Goal: Check status: Check status

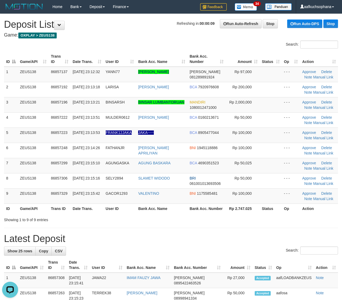
drag, startPoint x: 259, startPoint y: 220, endPoint x: 346, endPoint y: 229, distance: 87.0
click at [264, 218] on div "Showing 1 to 9 of 9 entries" at bounding box center [171, 218] width 342 height 7
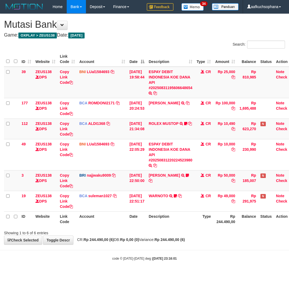
scroll to position [0, 10]
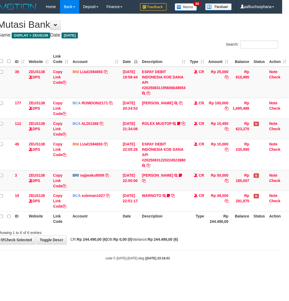
click at [108, 263] on body "Toggle navigation Home Bank Account List Load By Website Group [OXPLAY] ZEUS138…" at bounding box center [137, 137] width 289 height 274
click at [84, 262] on body "Toggle navigation Home Bank Account List Load By Website Group [OXPLAY] ZEUS138…" at bounding box center [137, 137] width 289 height 274
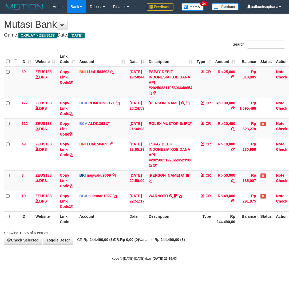
scroll to position [0, 10]
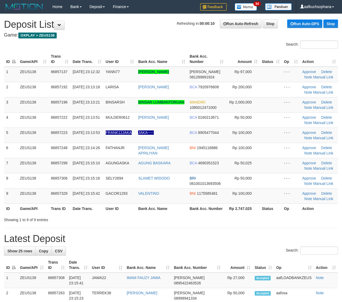
drag, startPoint x: 319, startPoint y: 219, endPoint x: 324, endPoint y: 221, distance: 5.8
click at [321, 220] on div "Showing 1 to 9 of 9 entries" at bounding box center [171, 218] width 342 height 7
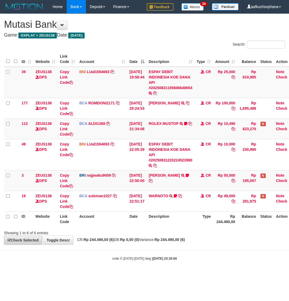
scroll to position [0, 10]
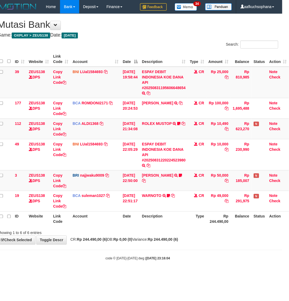
click at [85, 256] on div "code © 2012-2018 dwg | 2025/08/31 23:16:04" at bounding box center [137, 257] width 289 height 5
click at [107, 261] on body "Toggle navigation Home Bank Account List Load By Website Group [OXPLAY] ZEUS138…" at bounding box center [137, 137] width 289 height 274
click at [91, 258] on div "code © 2012-2018 dwg | 2025/08/31 23:16:05" at bounding box center [137, 257] width 289 height 5
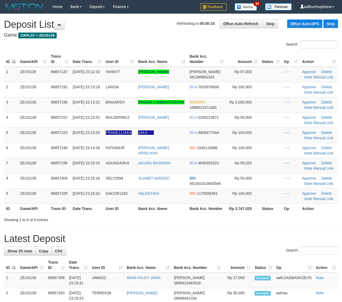
click at [292, 219] on div "Showing 1 to 9 of 9 entries" at bounding box center [171, 218] width 342 height 7
drag, startPoint x: 304, startPoint y: 221, endPoint x: 347, endPoint y: 229, distance: 44.0
click at [305, 221] on div "Showing 1 to 9 of 9 entries" at bounding box center [171, 218] width 342 height 7
drag, startPoint x: 300, startPoint y: 222, endPoint x: 323, endPoint y: 223, distance: 22.9
click at [300, 222] on div "Showing 1 to 9 of 9 entries" at bounding box center [171, 218] width 342 height 7
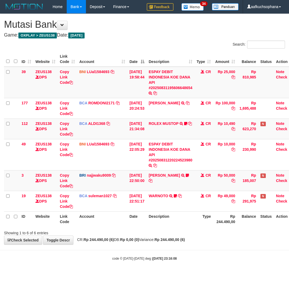
scroll to position [0, 10]
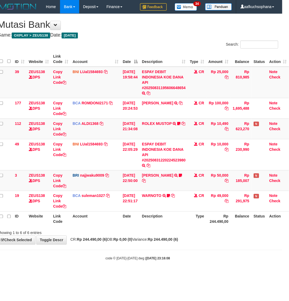
click at [91, 263] on body "Toggle navigation Home Bank Account List Load By Website Group [OXPLAY] ZEUS138…" at bounding box center [137, 137] width 289 height 274
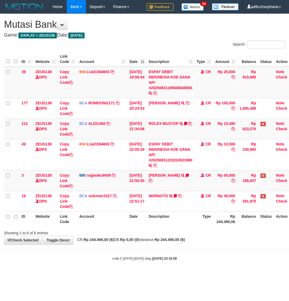
scroll to position [0, 10]
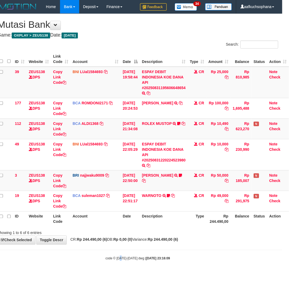
click at [117, 259] on small "code © [DATE]-[DATE] dwg | [DATE] 23:16:09" at bounding box center [138, 258] width 64 height 4
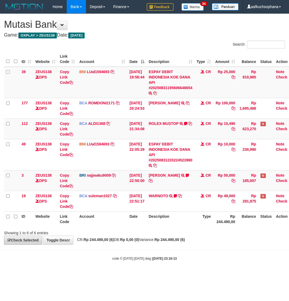
scroll to position [0, 10]
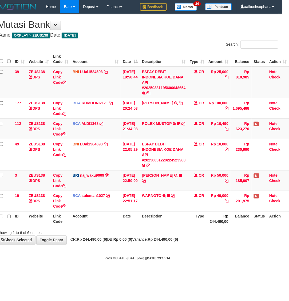
click at [76, 261] on body "Toggle navigation Home Bank Account List Load By Website Group [OXPLAY] ZEUS138…" at bounding box center [137, 137] width 289 height 274
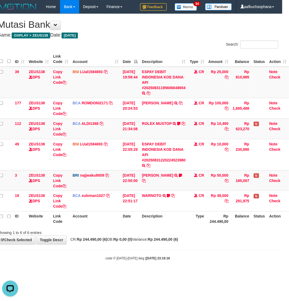
drag, startPoint x: 89, startPoint y: 286, endPoint x: 0, endPoint y: 251, distance: 95.4
click at [86, 274] on html "Toggle navigation Home Bank Account List Load By Website Group [OXPLAY] ZEUS138…" at bounding box center [137, 137] width 289 height 274
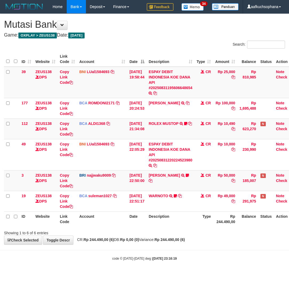
scroll to position [0, 10]
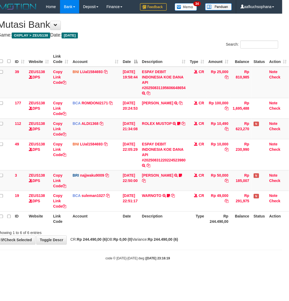
click at [96, 272] on body "Toggle navigation Home Bank Account List Load By Website Group [OXPLAY] ZEUS138…" at bounding box center [137, 137] width 289 height 274
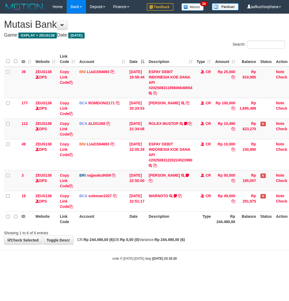
scroll to position [0, 10]
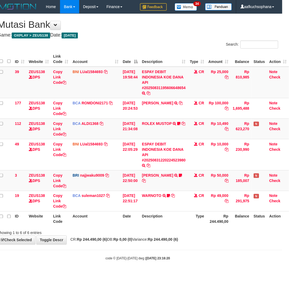
click at [108, 274] on html "Toggle navigation Home Bank Account List Load By Website Group [OXPLAY] ZEUS138…" at bounding box center [137, 137] width 289 height 274
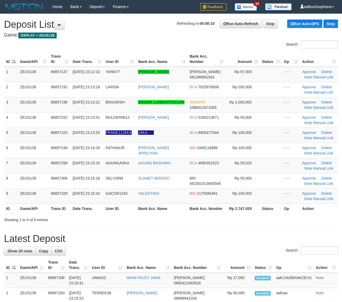
click at [326, 221] on div "Showing 1 to 9 of 9 entries" at bounding box center [171, 218] width 342 height 7
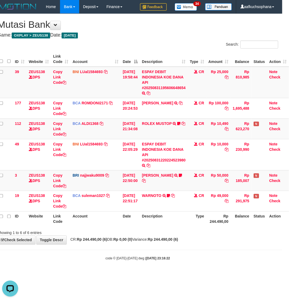
click at [131, 274] on html "Toggle navigation Home Bank Account List Load By Website Group [OXPLAY] ZEUS138…" at bounding box center [137, 137] width 289 height 274
drag, startPoint x: 138, startPoint y: 255, endPoint x: 115, endPoint y: 261, distance: 23.1
click at [124, 260] on body "Toggle navigation Home Bank Account List Load By Website Group [OXPLAY] ZEUS138…" at bounding box center [137, 137] width 289 height 274
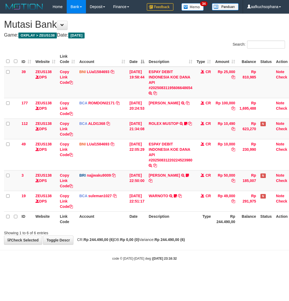
scroll to position [0, 10]
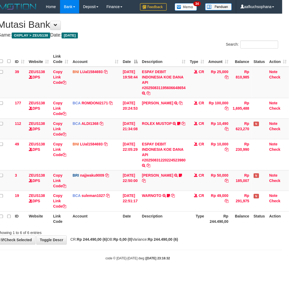
click at [90, 266] on body "Toggle navigation Home Bank Account List Load By Website Group [OXPLAY] ZEUS138…" at bounding box center [137, 137] width 289 height 274
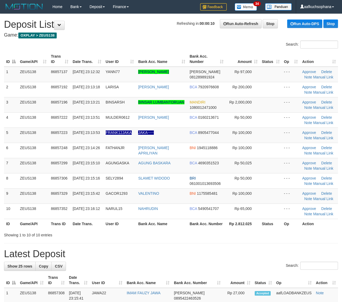
click at [306, 234] on div "Showing 1 to 10 of 10 entries" at bounding box center [171, 233] width 342 height 7
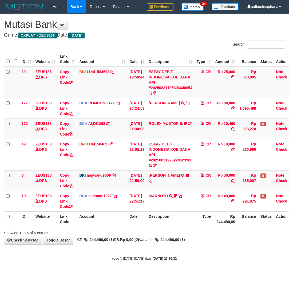
scroll to position [0, 10]
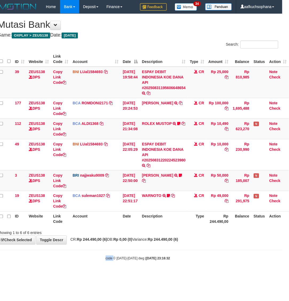
click at [74, 266] on body "Toggle navigation Home Bank Account List Load By Website Group [OXPLAY] ZEUS138…" at bounding box center [137, 137] width 289 height 274
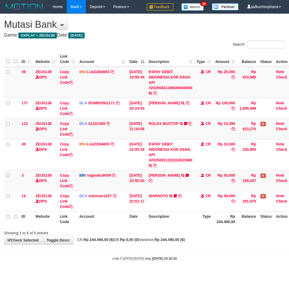
scroll to position [0, 10]
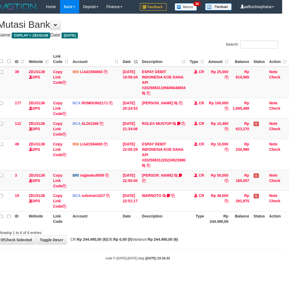
click at [211, 267] on body "Toggle navigation Home Bank Account List Load By Website Group [OXPLAY] ZEUS138…" at bounding box center [137, 137] width 289 height 274
click at [212, 266] on body "Toggle navigation Home Bank Account List Load By Website Group [OXPLAY] ZEUS138…" at bounding box center [137, 137] width 289 height 274
click at [217, 260] on body "Toggle navigation Home Bank Account List Load By Website Group [OXPLAY] ZEUS138…" at bounding box center [137, 137] width 289 height 274
drag, startPoint x: 90, startPoint y: 287, endPoint x: 89, endPoint y: 281, distance: 6.7
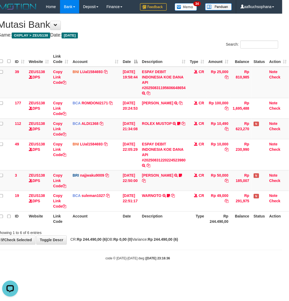
click at [90, 274] on html "Toggle navigation Home Bank Account List Load By Website Group [OXPLAY] ZEUS138…" at bounding box center [137, 137] width 289 height 274
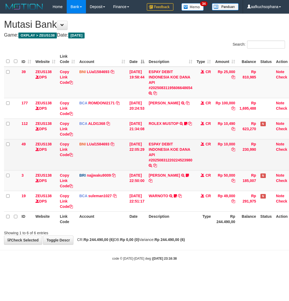
scroll to position [0, 10]
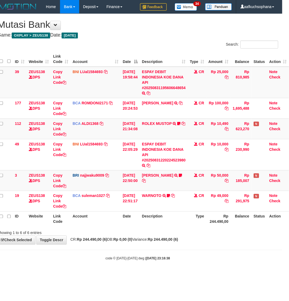
drag, startPoint x: 167, startPoint y: 277, endPoint x: 171, endPoint y: 272, distance: 5.9
click at [169, 274] on html "Toggle navigation Home Bank Account List Load By Website Group [OXPLAY] ZEUS138…" at bounding box center [137, 137] width 289 height 274
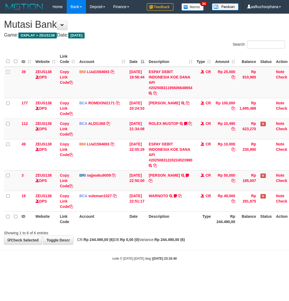
scroll to position [0, 10]
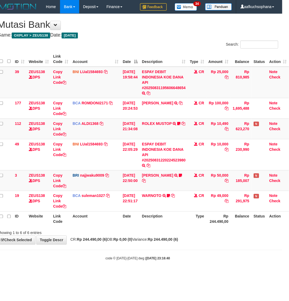
click at [215, 260] on body "Toggle navigation Home Bank Account List Load By Website Group [OXPLAY] ZEUS138…" at bounding box center [137, 137] width 289 height 274
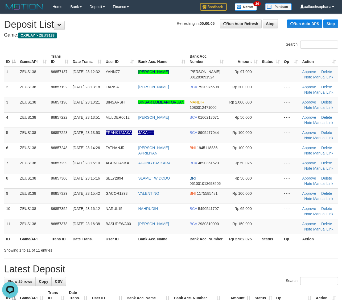
drag, startPoint x: 300, startPoint y: 246, endPoint x: 305, endPoint y: 246, distance: 4.8
click at [303, 246] on div "Showing 1 to 11 of 11 entries" at bounding box center [171, 248] width 342 height 7
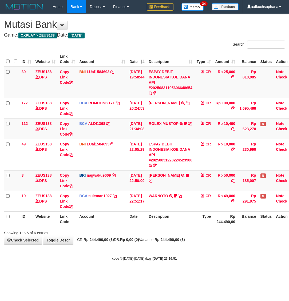
scroll to position [0, 10]
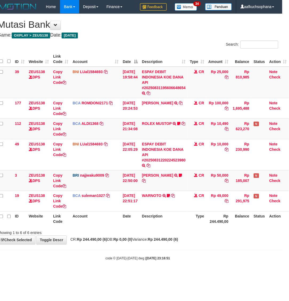
click at [93, 271] on body "Toggle navigation Home Bank Account List Load By Website Group [OXPLAY] ZEUS138…" at bounding box center [137, 137] width 289 height 274
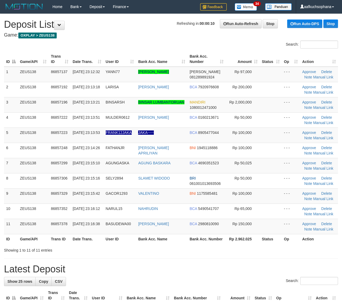
drag, startPoint x: 259, startPoint y: 269, endPoint x: 285, endPoint y: 265, distance: 26.6
click at [259, 268] on h1 "Latest Deposit" at bounding box center [171, 268] width 334 height 11
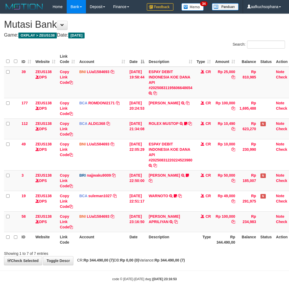
scroll to position [0, 10]
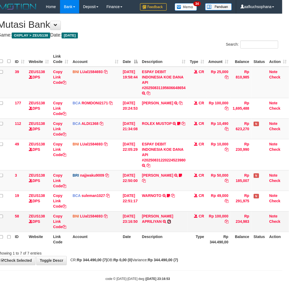
click at [171, 220] on icon at bounding box center [169, 222] width 4 height 4
click at [67, 272] on body "Toggle navigation Home Bank Account List Load By Website Group [OXPLAY] ZEUS138…" at bounding box center [137, 147] width 289 height 294
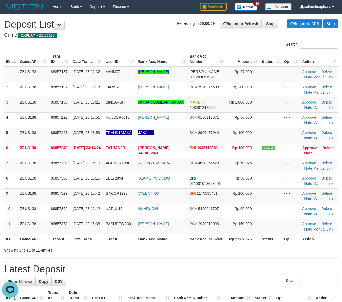
click at [246, 253] on div "Showing 1 to 11 of 11 entries" at bounding box center [171, 248] width 342 height 7
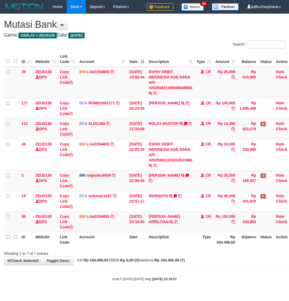
scroll to position [0, 10]
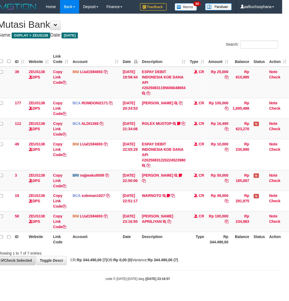
drag, startPoint x: 0, startPoint y: 0, endPoint x: 23, endPoint y: 265, distance: 266.1
click at [100, 264] on div "**********" at bounding box center [137, 139] width 289 height 251
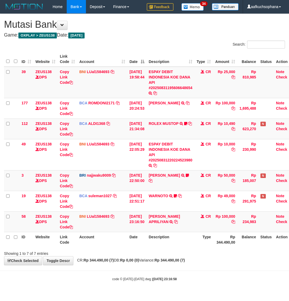
scroll to position [0, 10]
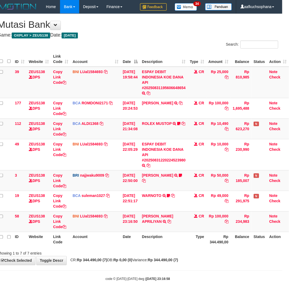
click at [82, 270] on body "Toggle navigation Home Bank Account List Load By Website Group [OXPLAY] ZEUS138…" at bounding box center [137, 147] width 289 height 294
click at [109, 271] on body "Toggle navigation Home Bank Account List Load By Website Group [OXPLAY] ZEUS138…" at bounding box center [137, 147] width 289 height 294
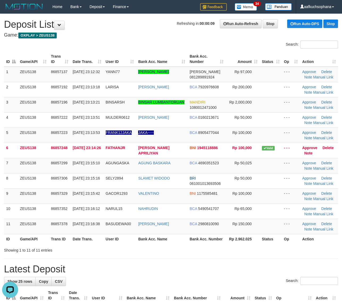
drag, startPoint x: 295, startPoint y: 255, endPoint x: 298, endPoint y: 255, distance: 3.2
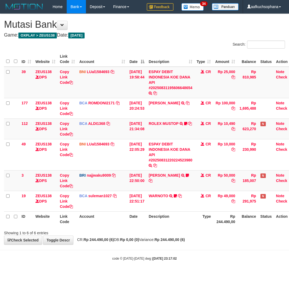
scroll to position [0, 10]
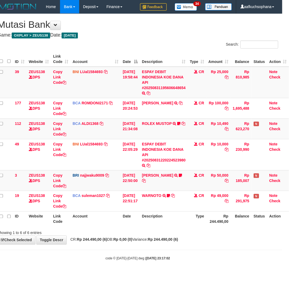
click at [90, 271] on body "Toggle navigation Home Bank Account List Load By Website Group [OXPLAY] ZEUS138…" at bounding box center [137, 137] width 289 height 274
click at [75, 263] on body "Toggle navigation Home Bank Account List Load By Website Group [OXPLAY] ZEUS138…" at bounding box center [137, 137] width 289 height 274
click at [67, 272] on body "Toggle navigation Home Bank Account List Load By Website Group [OXPLAY] ZEUS138…" at bounding box center [137, 137] width 289 height 274
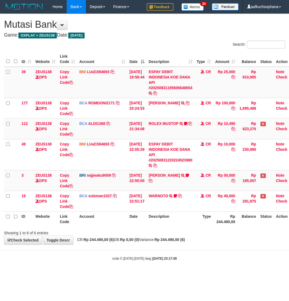
scroll to position [0, 10]
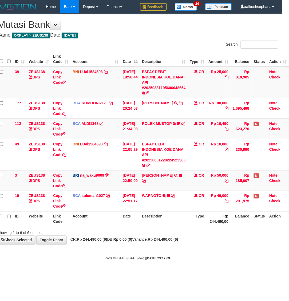
click at [67, 273] on body "Toggle navigation Home Bank Account List Load By Website Group [OXPLAY] ZEUS138…" at bounding box center [137, 137] width 289 height 274
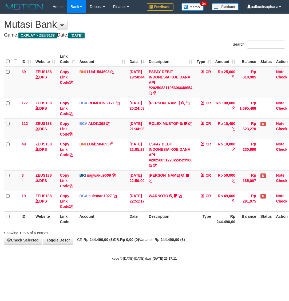
click at [67, 272] on body "Toggle navigation Home Bank Account List Load By Website Group [OXPLAY] ZEUS138…" at bounding box center [144, 137] width 289 height 274
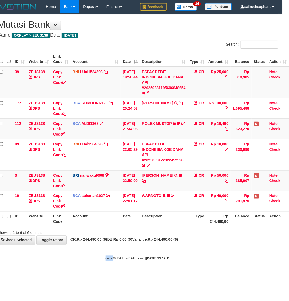
click at [67, 272] on body "Toggle navigation Home Bank Account List Load By Website Group [OXPLAY] ZEUS138…" at bounding box center [137, 137] width 289 height 274
click at [70, 274] on html "Toggle navigation Home Bank Account List Load By Website Group [OXPLAY] ZEUS138…" at bounding box center [137, 137] width 289 height 274
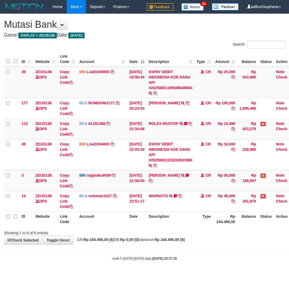
scroll to position [0, 10]
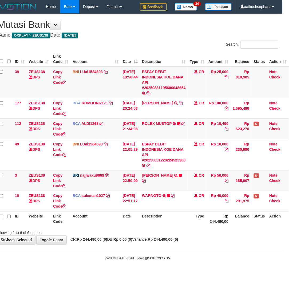
click at [77, 274] on html "Toggle navigation Home Bank Account List Load By Website Group [OXPLAY] ZEUS138…" at bounding box center [137, 137] width 289 height 274
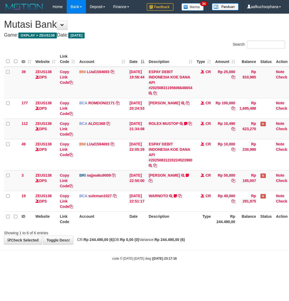
scroll to position [0, 10]
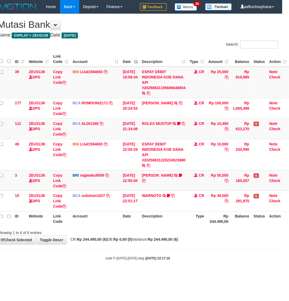
click at [55, 270] on body "Toggle navigation Home Bank Account List Load By Website Group [OXPLAY] ZEUS138…" at bounding box center [137, 137] width 289 height 274
click at [55, 267] on body "Toggle navigation Home Bank Account List Load By Website Group [OXPLAY] ZEUS138…" at bounding box center [137, 137] width 289 height 274
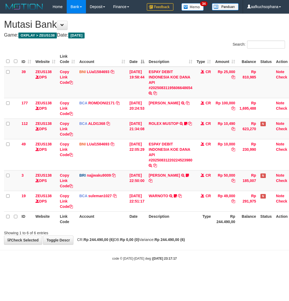
scroll to position [0, 10]
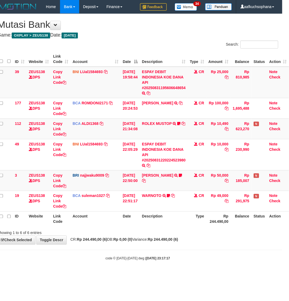
click at [59, 265] on body "Toggle navigation Home Bank Account List Load By Website Group [OXPLAY] ZEUS138…" at bounding box center [137, 137] width 289 height 274
click at [91, 252] on body "Toggle navigation Home Bank Account List Load By Website Group [OXPLAY] ZEUS138…" at bounding box center [137, 137] width 289 height 274
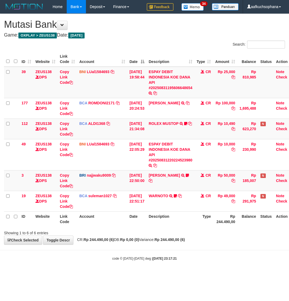
scroll to position [0, 10]
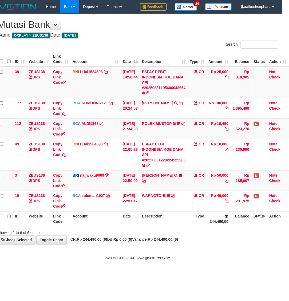
click at [90, 274] on body "Toggle navigation Home Bank Account List Load By Website Group [OXPLAY] ZEUS138…" at bounding box center [137, 137] width 289 height 274
click at [41, 274] on html "Toggle navigation Home Bank Account List Load By Website Group [OXPLAY] ZEUS138…" at bounding box center [137, 137] width 289 height 274
click at [111, 274] on html "Toggle navigation Home Bank Account List Load By Website Group [OXPLAY] ZEUS138…" at bounding box center [137, 137] width 289 height 274
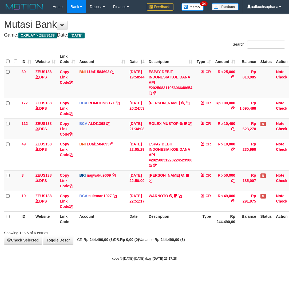
scroll to position [0, 10]
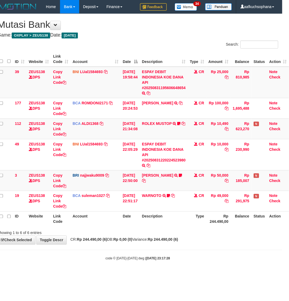
click at [107, 274] on html "Toggle navigation Home Bank Account List Load By Website Group [OXPLAY] ZEUS138…" at bounding box center [137, 137] width 289 height 274
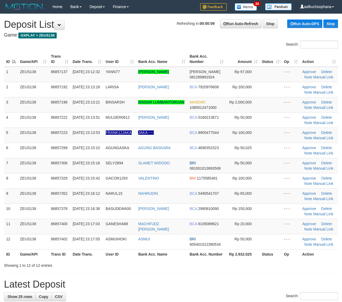
drag, startPoint x: 273, startPoint y: 274, endPoint x: 304, endPoint y: 268, distance: 31.1
click at [273, 273] on hr at bounding box center [171, 273] width 334 height 0
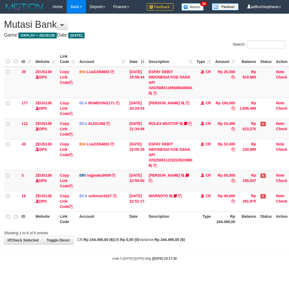
scroll to position [0, 10]
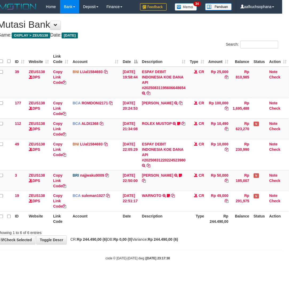
click at [98, 270] on body "Toggle navigation Home Bank Account List Load By Website Group [OXPLAY] ZEUS138…" at bounding box center [137, 137] width 289 height 274
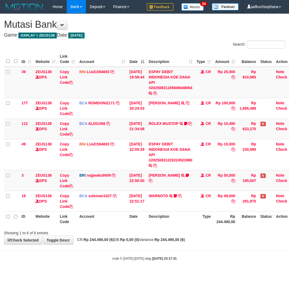
scroll to position [0, 10]
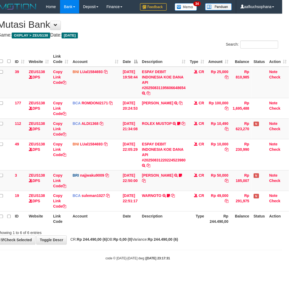
click at [124, 262] on body "Toggle navigation Home Bank Account List Load By Website Group [OXPLAY] ZEUS138…" at bounding box center [137, 137] width 289 height 274
drag, startPoint x: 161, startPoint y: 247, endPoint x: 159, endPoint y: 251, distance: 4.5
click at [159, 251] on body "Toggle navigation Home Bank Account List Load By Website Group [OXPLAY] ZEUS138…" at bounding box center [137, 137] width 289 height 274
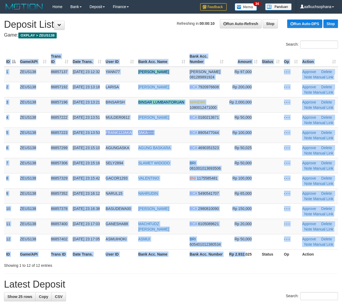
click at [246, 259] on div "ID Game/API Trans ID Date Trans. User ID Bank Acc. Name Bank Acc. Number Amount…" at bounding box center [171, 155] width 342 height 210
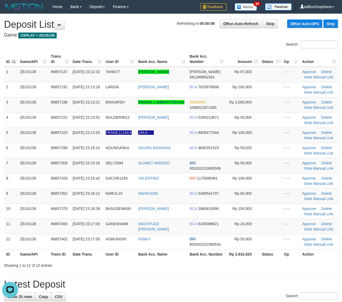
drag, startPoint x: 283, startPoint y: 264, endPoint x: 346, endPoint y: 256, distance: 62.8
click at [287, 262] on div "Showing 1 to 12 of 12 entries" at bounding box center [171, 263] width 342 height 7
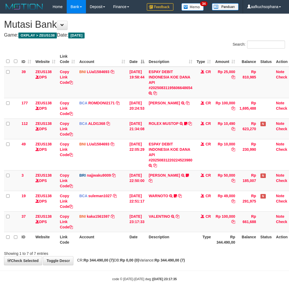
scroll to position [0, 10]
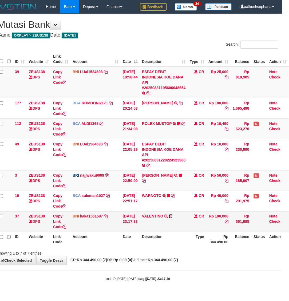
drag, startPoint x: 171, startPoint y: 215, endPoint x: 1, endPoint y: 220, distance: 169.5
click at [171, 215] on icon at bounding box center [171, 216] width 4 height 4
click at [111, 256] on div "**********" at bounding box center [137, 139] width 289 height 251
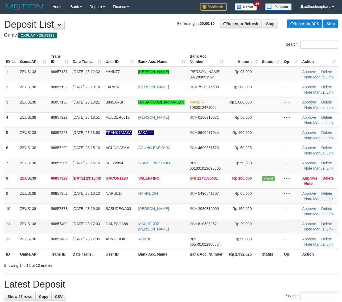
click at [261, 234] on tbody "1 ZEUS138 86857137 31/08/2025 23:12:32 YANN77 MOHAMAD DIAN MAULUDI DANA 0812898…" at bounding box center [171, 158] width 334 height 182
drag, startPoint x: 302, startPoint y: 263, endPoint x: 311, endPoint y: 263, distance: 8.8
click at [307, 263] on div "Showing 1 to 12 of 12 entries" at bounding box center [171, 263] width 342 height 7
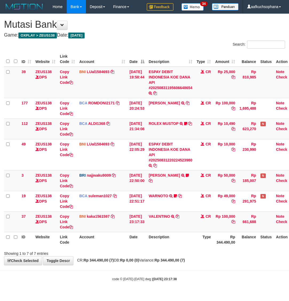
scroll to position [0, 10]
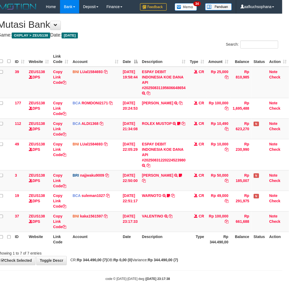
click at [106, 270] on body "Toggle navigation Home Bank Account List Load By Website Group [OXPLAY] ZEUS138…" at bounding box center [137, 147] width 289 height 294
click at [102, 272] on body "Toggle navigation Home Bank Account List Load By Website Group [OXPLAY] ZEUS138…" at bounding box center [137, 147] width 289 height 294
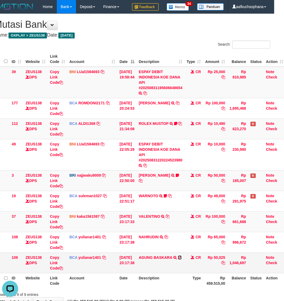
click at [181, 257] on icon at bounding box center [180, 257] width 4 height 4
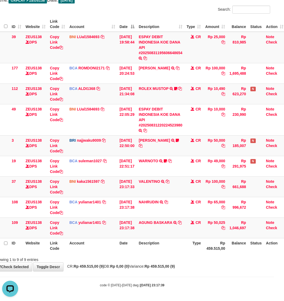
drag, startPoint x: 129, startPoint y: 266, endPoint x: 124, endPoint y: 262, distance: 6.8
click at [129, 266] on strong "Rp 0,00 (0)" at bounding box center [119, 266] width 19 height 4
drag, startPoint x: 195, startPoint y: 273, endPoint x: 85, endPoint y: 260, distance: 111.1
click at [194, 273] on body "Toggle navigation Home Bank Account List Load By Website Group [OXPLAY] ZEUS138…" at bounding box center [132, 132] width 284 height 335
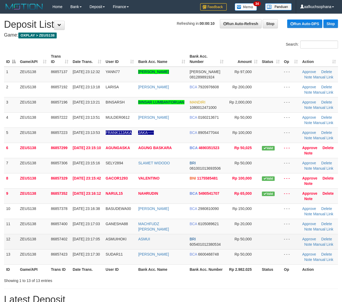
click at [278, 247] on td at bounding box center [271, 241] width 22 height 15
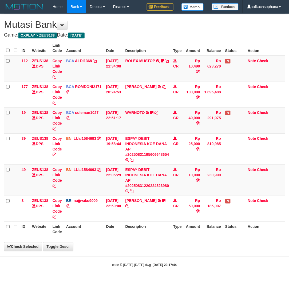
drag, startPoint x: 0, startPoint y: 0, endPoint x: 202, endPoint y: 274, distance: 340.4
click at [202, 274] on body "Toggle navigation Home Bank Account List Load By Website Group [OXPLAY] ZEUS138…" at bounding box center [144, 140] width 289 height 281
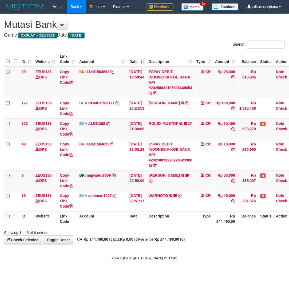
drag, startPoint x: 90, startPoint y: 275, endPoint x: 0, endPoint y: 254, distance: 92.1
click at [88, 274] on html "Toggle navigation Home Bank Account List Load By Website Group [OXPLAY] ZEUS138…" at bounding box center [144, 137] width 289 height 274
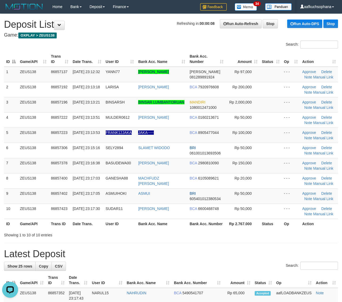
click at [210, 249] on h1 "Latest Deposit" at bounding box center [171, 253] width 334 height 11
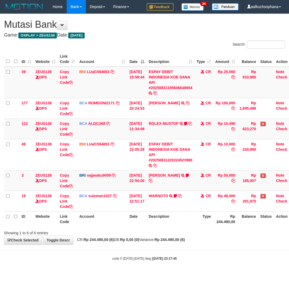
scroll to position [0, 10]
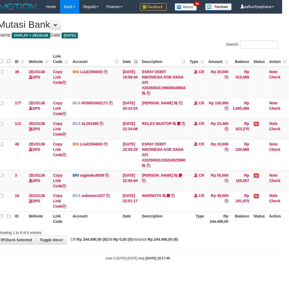
click at [108, 270] on body "Toggle navigation Home Bank Account List Load By Website Group [OXPLAY] ZEUS138…" at bounding box center [137, 137] width 289 height 274
click at [101, 265] on body "Toggle navigation Home Bank Account List Load By Website Group [OXPLAY] ZEUS138…" at bounding box center [137, 137] width 289 height 274
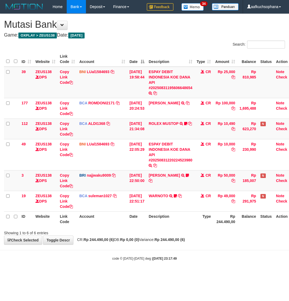
scroll to position [0, 10]
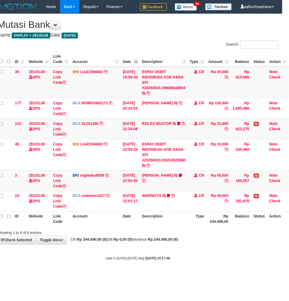
click at [78, 258] on div "code © [DATE]-[DATE] dwg | [DATE] 23:17:49" at bounding box center [137, 257] width 289 height 5
click at [76, 256] on div "code © 2012-2018 dwg | 2025/08/31 23:17:49" at bounding box center [137, 257] width 289 height 5
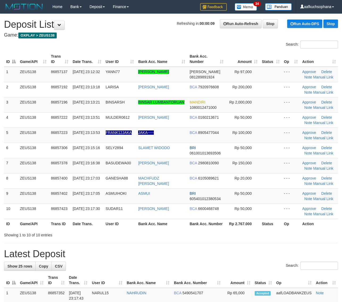
drag, startPoint x: 285, startPoint y: 245, endPoint x: 295, endPoint y: 240, distance: 11.1
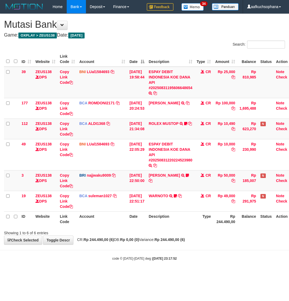
scroll to position [0, 10]
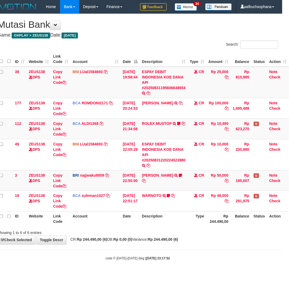
click at [91, 268] on body "Toggle navigation Home Bank Account List Load By Website Group [OXPLAY] ZEUS138…" at bounding box center [137, 137] width 289 height 274
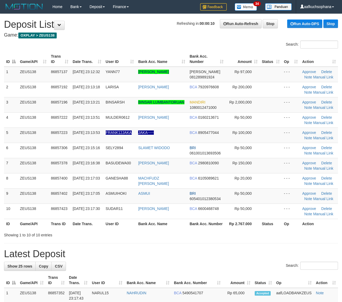
click at [318, 139] on link "Manual Link" at bounding box center [324, 138] width 20 height 4
click at [314, 136] on link "Manual Link" at bounding box center [324, 138] width 20 height 4
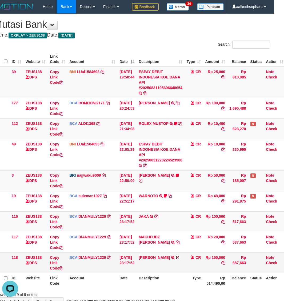
click at [176, 259] on icon at bounding box center [178, 257] width 4 height 4
click at [62, 228] on icon at bounding box center [61, 227] width 4 height 4
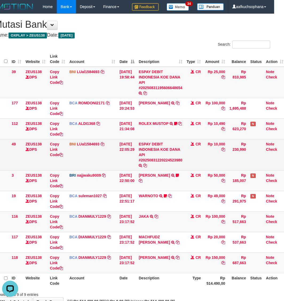
scroll to position [79, 0]
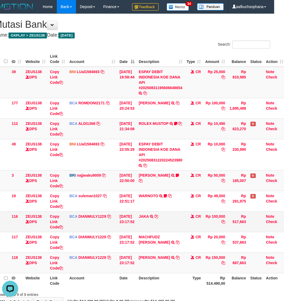
drag, startPoint x: 115, startPoint y: 246, endPoint x: 12, endPoint y: 229, distance: 103.9
click at [109, 243] on td "BCA DIANMULY1229 DPS DIAN MULYADI mutasi_20250831_3826 | 117 mutasi_20250831_38…" at bounding box center [92, 242] width 50 height 21
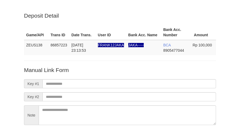
scroll to position [47, 0]
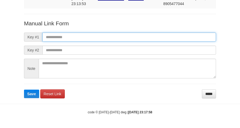
click at [135, 33] on input "text" at bounding box center [128, 37] width 173 height 9
paste input "**********"
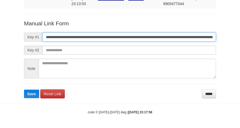
scroll to position [0, 367]
type input "**********"
click at [24, 90] on button "Save" at bounding box center [31, 94] width 15 height 9
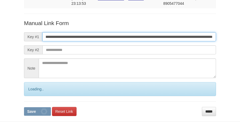
click at [24, 107] on button "Save" at bounding box center [37, 111] width 27 height 9
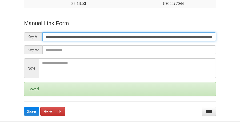
click at [24, 107] on button "Save" at bounding box center [31, 111] width 15 height 9
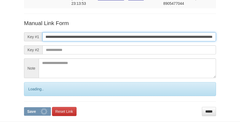
click at [24, 107] on button "Save" at bounding box center [37, 111] width 27 height 9
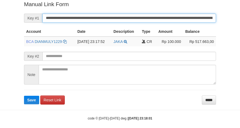
click at [24, 96] on button "Save" at bounding box center [31, 100] width 15 height 9
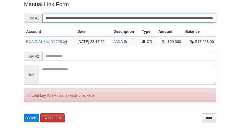
click at [24, 113] on button "Save" at bounding box center [31, 117] width 15 height 9
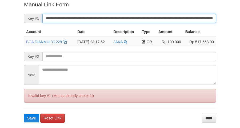
drag, startPoint x: 112, startPoint y: 22, endPoint x: 109, endPoint y: 20, distance: 2.7
click at [109, 20] on input "**********" at bounding box center [128, 18] width 173 height 9
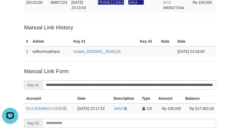
drag, startPoint x: 101, startPoint y: 35, endPoint x: 107, endPoint y: 29, distance: 9.0
click at [101, 35] on div "Deposit Detail Game/API Trans ID Date Trans. User ID Bank Acc. Name Bank Acc. N…" at bounding box center [120, 79] width 200 height 220
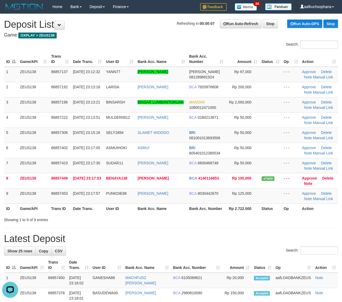
drag, startPoint x: 214, startPoint y: 212, endPoint x: 346, endPoint y: 213, distance: 131.9
click at [215, 212] on th "Bank Acc. Number" at bounding box center [206, 208] width 38 height 10
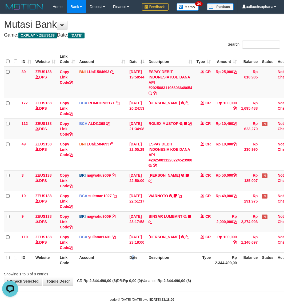
click at [131, 256] on th "Date" at bounding box center [136, 259] width 19 height 15
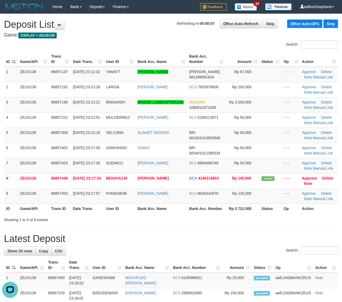
drag, startPoint x: 260, startPoint y: 228, endPoint x: 345, endPoint y: 234, distance: 85.2
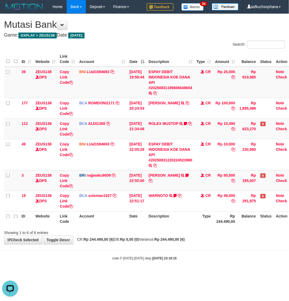
click at [205, 232] on div "Showing 1 to 6 of 6 entries" at bounding box center [144, 231] width 289 height 7
drag, startPoint x: 157, startPoint y: 243, endPoint x: 90, endPoint y: 232, distance: 68.0
click at [155, 243] on div "**********" at bounding box center [144, 129] width 289 height 230
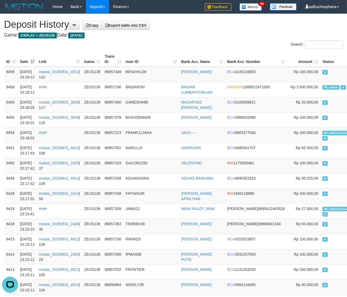
click at [176, 34] on h4 "Game: OXPLAY > ZEUS138 Date: [DATE]" at bounding box center [173, 35] width 339 height 5
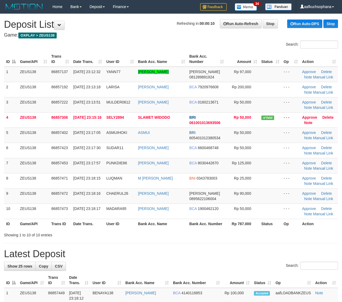
drag, startPoint x: 257, startPoint y: 227, endPoint x: 346, endPoint y: 228, distance: 89.8
click at [258, 227] on th "Rp 787.000" at bounding box center [242, 223] width 33 height 10
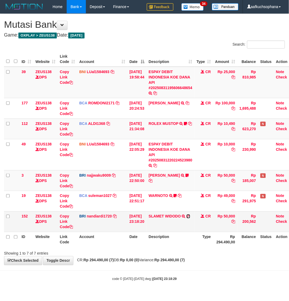
click at [190, 216] on icon at bounding box center [188, 216] width 4 height 4
click at [175, 251] on div "Showing 1 to 7 of 7 entries" at bounding box center [144, 251] width 289 height 7
click at [176, 251] on div "Showing 1 to 7 of 7 entries" at bounding box center [144, 251] width 289 height 7
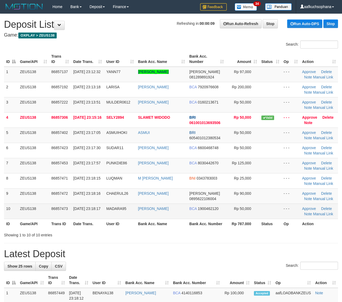
click at [262, 207] on td at bounding box center [270, 210] width 22 height 15
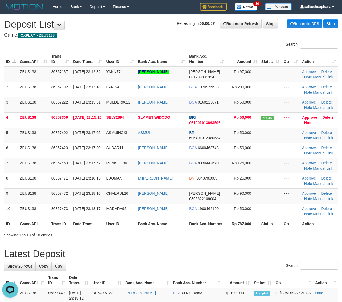
drag, startPoint x: 272, startPoint y: 233, endPoint x: 347, endPoint y: 237, distance: 75.0
click at [273, 233] on div "Showing 1 to 10 of 10 entries" at bounding box center [171, 233] width 342 height 7
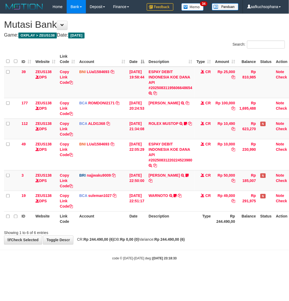
drag, startPoint x: 106, startPoint y: 253, endPoint x: 80, endPoint y: 246, distance: 26.8
click at [105, 253] on body "Toggle navigation Home Bank Account List Load By Website Group [OXPLAY] ZEUS138…" at bounding box center [144, 137] width 289 height 274
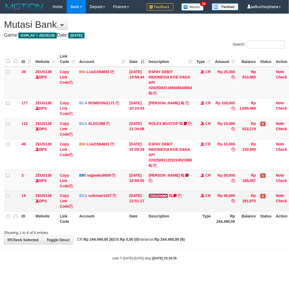
click at [162, 195] on link "WARNOTO" at bounding box center [157, 195] width 19 height 4
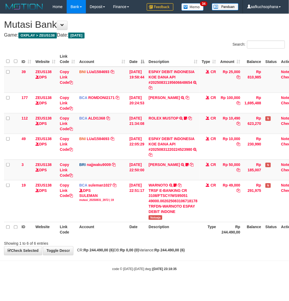
drag, startPoint x: 98, startPoint y: 268, endPoint x: 2, endPoint y: 240, distance: 100.4
click at [97, 268] on div "code © 2012-2018 dwg | 2025/08/31 23:18:35" at bounding box center [144, 268] width 289 height 5
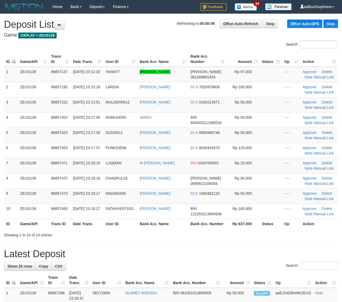
drag, startPoint x: 235, startPoint y: 239, endPoint x: 266, endPoint y: 239, distance: 30.9
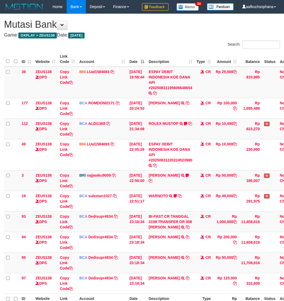
click at [127, 265] on td "31/08/2025 23:18:34" at bounding box center [136, 262] width 19 height 21
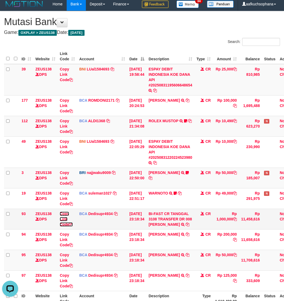
click at [73, 223] on icon at bounding box center [71, 224] width 4 height 4
click at [72, 223] on icon at bounding box center [71, 224] width 4 height 4
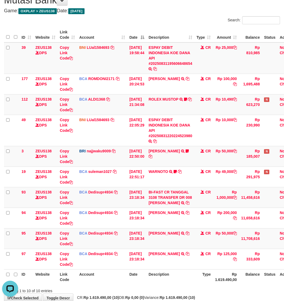
scroll to position [36, 0]
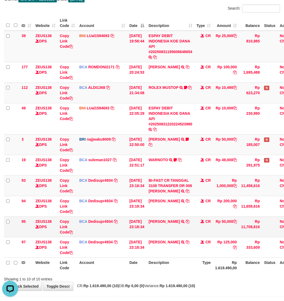
drag, startPoint x: 190, startPoint y: 264, endPoint x: 43, endPoint y: 239, distance: 149.4
click at [188, 264] on th "Description" at bounding box center [170, 264] width 48 height 15
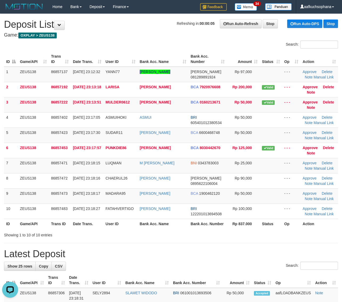
drag, startPoint x: 256, startPoint y: 234, endPoint x: 265, endPoint y: 231, distance: 9.3
click at [257, 234] on div "Showing 1 to 10 of 10 entries" at bounding box center [171, 233] width 342 height 7
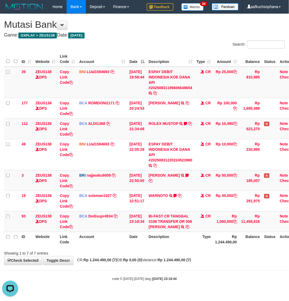
click at [168, 256] on div "Showing 1 to 7 of 7 entries" at bounding box center [144, 251] width 289 height 7
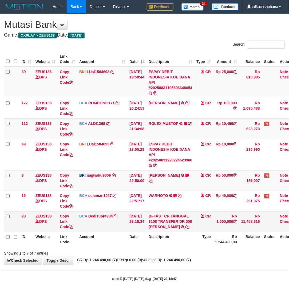
drag, startPoint x: 245, startPoint y: 264, endPoint x: 39, endPoint y: 230, distance: 209.3
click at [244, 264] on div "**********" at bounding box center [144, 139] width 289 height 251
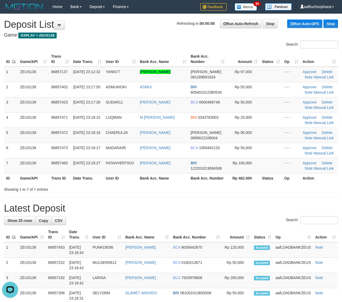
click at [225, 183] on div "ID Game/API Trans ID Date Trans. User ID Bank Acc. Name Bank Acc. Number Amount…" at bounding box center [171, 117] width 342 height 135
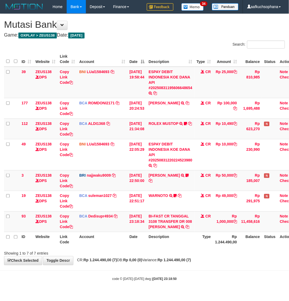
click at [130, 255] on div "Showing 1 to 7 of 7 entries" at bounding box center [144, 251] width 289 height 7
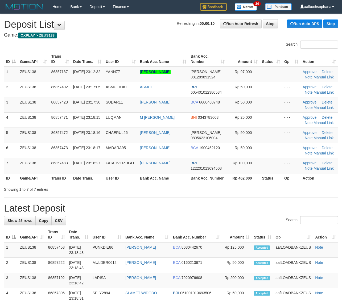
drag, startPoint x: 0, startPoint y: 0, endPoint x: 274, endPoint y: 207, distance: 343.7
click at [253, 205] on h1 "Latest Deposit" at bounding box center [171, 208] width 334 height 11
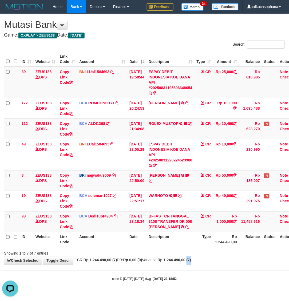
drag, startPoint x: 205, startPoint y: 267, endPoint x: 200, endPoint y: 267, distance: 5.1
click at [191, 262] on strong "Rp 1.244.490,00 (7)" at bounding box center [173, 260] width 33 height 4
drag, startPoint x: 211, startPoint y: 253, endPoint x: 217, endPoint y: 255, distance: 5.7
click at [212, 255] on div "Search: ID Website Link Code Account Date Description Type Amount Balance Statu…" at bounding box center [144, 147] width 281 height 215
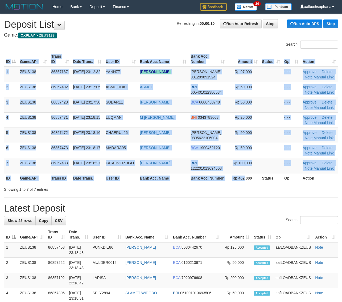
click at [242, 184] on div "ID Game/API Trans ID Date Trans. User ID Bank Acc. Name Bank Acc. Number Amount…" at bounding box center [171, 117] width 342 height 135
click at [300, 183] on div "ID Game/API Trans ID Date Trans. User ID Bank Acc. Name Bank Acc. Number Amount…" at bounding box center [171, 117] width 342 height 135
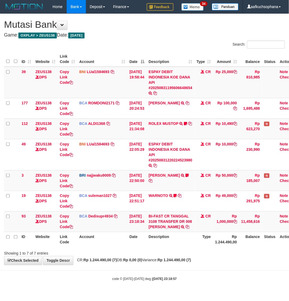
drag, startPoint x: 171, startPoint y: 256, endPoint x: 167, endPoint y: 255, distance: 3.3
click at [169, 256] on div "Showing 1 to 7 of 7 entries" at bounding box center [144, 251] width 289 height 7
click at [163, 254] on div "Showing 1 to 7 of 7 entries" at bounding box center [144, 251] width 289 height 7
click at [182, 245] on th "Description" at bounding box center [170, 239] width 48 height 15
click at [158, 265] on div "**********" at bounding box center [144, 139] width 289 height 251
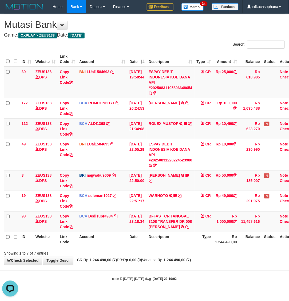
click at [187, 256] on div "Showing 1 to 7 of 7 entries" at bounding box center [144, 251] width 289 height 7
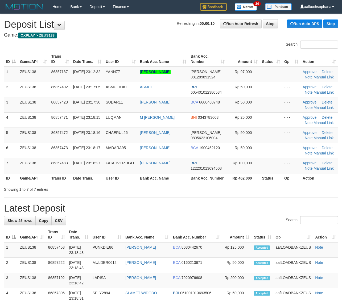
click at [278, 204] on h1 "Latest Deposit" at bounding box center [171, 208] width 334 height 11
drag, startPoint x: 251, startPoint y: 204, endPoint x: 338, endPoint y: 211, distance: 87.2
click at [251, 204] on h1 "Latest Deposit" at bounding box center [171, 208] width 334 height 11
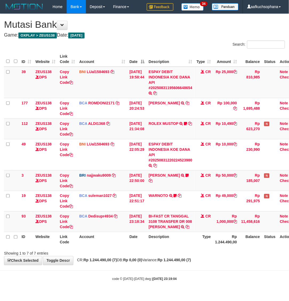
click at [186, 256] on div "Showing 1 to 7 of 7 entries" at bounding box center [144, 251] width 289 height 7
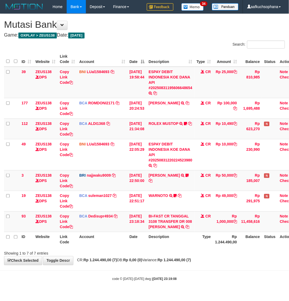
drag, startPoint x: 208, startPoint y: 263, endPoint x: 149, endPoint y: 249, distance: 60.3
click at [206, 263] on div "**********" at bounding box center [144, 139] width 289 height 251
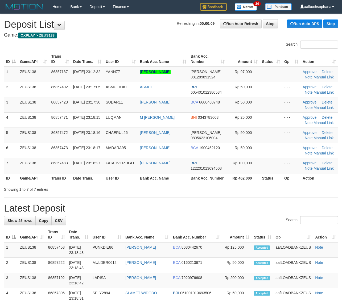
click at [328, 208] on h1 "Latest Deposit" at bounding box center [171, 208] width 334 height 11
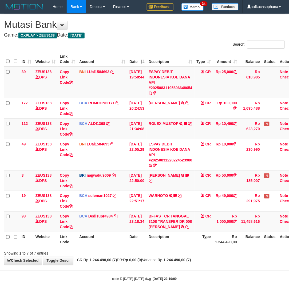
click at [167, 262] on span "CR: Rp 1.244.490,00 (7) DB: Rp 0,00 (0) Variance: Rp 1.244.490,00 (7)" at bounding box center [132, 260] width 116 height 4
click at [72, 226] on icon at bounding box center [71, 227] width 4 height 4
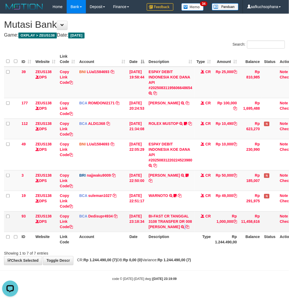
drag, startPoint x: 156, startPoint y: 236, endPoint x: 159, endPoint y: 236, distance: 2.9
click at [159, 232] on td "BI-FAST CR TANGGAL 3108 TRANSFER DR 008 TOTO TAUFIK HIDAYA BI-FAST CR TANGGAL :…" at bounding box center [170, 221] width 48 height 21
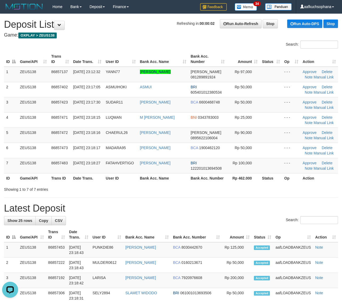
click at [296, 209] on h1 "Latest Deposit" at bounding box center [171, 208] width 334 height 11
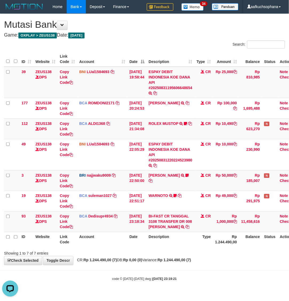
click at [150, 240] on table "ID Website Link Code Account Date Description Type Amount Balance Status Action…" at bounding box center [151, 148] width 295 height 195
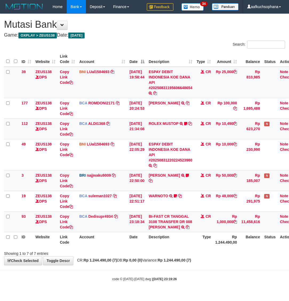
click at [231, 256] on div "Showing 1 to 7 of 7 entries" at bounding box center [144, 251] width 289 height 7
drag, startPoint x: 208, startPoint y: 265, endPoint x: 188, endPoint y: 246, distance: 27.7
click at [206, 265] on div "**********" at bounding box center [144, 139] width 289 height 251
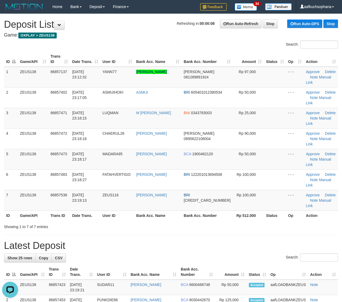
drag, startPoint x: 243, startPoint y: 199, endPoint x: 288, endPoint y: 210, distance: 46.8
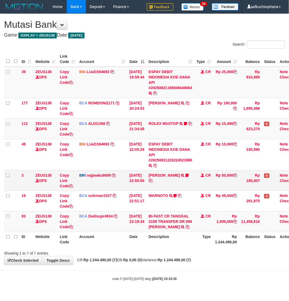
drag, startPoint x: 184, startPoint y: 286, endPoint x: 288, endPoint y: 189, distance: 141.9
click at [188, 274] on body "Toggle navigation Home Bank Account List Load By Website Group [OXPLAY] ZEUS138…" at bounding box center [144, 147] width 289 height 294
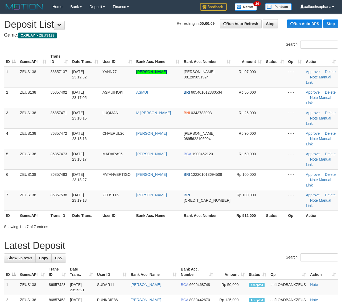
click at [227, 253] on div "Search:" at bounding box center [171, 257] width 334 height 9
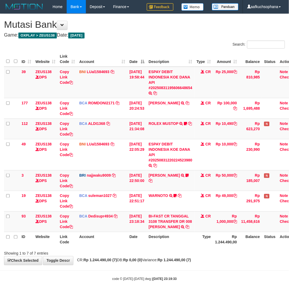
click at [216, 271] on body "Toggle navigation Home Bank Account List Load By Website Group [OXPLAY] ZEUS138…" at bounding box center [144, 147] width 289 height 294
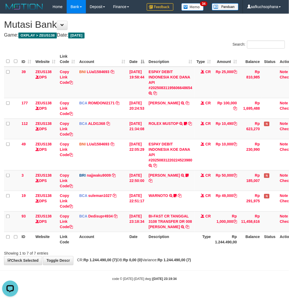
drag, startPoint x: 177, startPoint y: 258, endPoint x: 56, endPoint y: 239, distance: 122.3
click at [173, 256] on div "Showing 1 to 7 of 7 entries" at bounding box center [144, 251] width 289 height 7
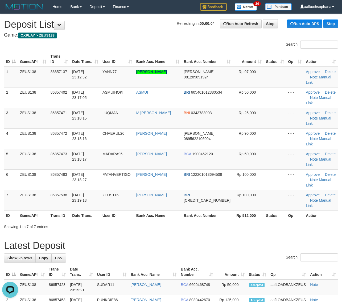
click at [218, 240] on h1 "Latest Deposit" at bounding box center [171, 245] width 334 height 11
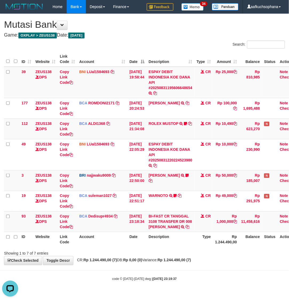
click at [162, 270] on hr at bounding box center [144, 270] width 289 height 0
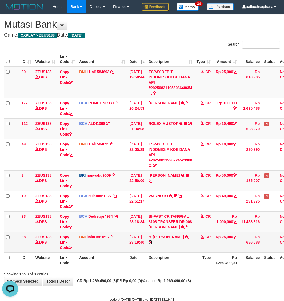
click at [152, 244] on icon at bounding box center [150, 242] width 4 height 4
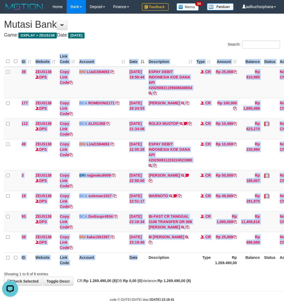
drag, startPoint x: 150, startPoint y: 273, endPoint x: 149, endPoint y: 270, distance: 2.7
click at [150, 269] on div "ID Website Link Code Account Date Description Type Amount Balance Status Action…" at bounding box center [142, 159] width 284 height 219
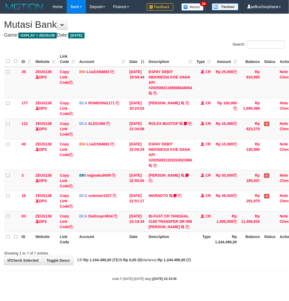
drag, startPoint x: 195, startPoint y: 263, endPoint x: 2, endPoint y: 232, distance: 195.9
click at [192, 262] on div "**********" at bounding box center [144, 139] width 289 height 251
drag, startPoint x: 186, startPoint y: 282, endPoint x: 182, endPoint y: 280, distance: 4.1
click at [186, 281] on div "code © [DATE]-[DATE] dwg | [DATE] 23:19:46" at bounding box center [144, 278] width 289 height 5
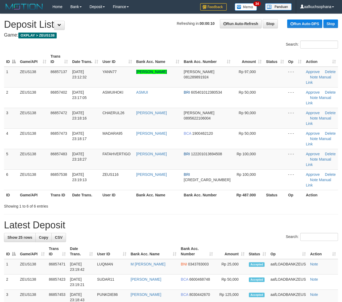
click at [242, 220] on h1 "Latest Deposit" at bounding box center [171, 225] width 334 height 11
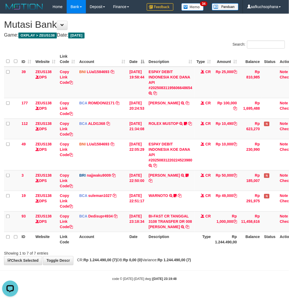
click at [124, 284] on body "Toggle navigation Home Bank Account List Load By Website Group [OXPLAY] ZEUS138…" at bounding box center [144, 147] width 289 height 294
click at [125, 281] on div "code © 2012-2018 dwg | 2025/08/31 23:19:48" at bounding box center [144, 278] width 289 height 5
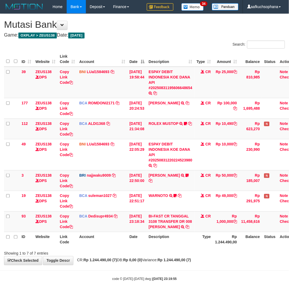
click at [107, 277] on body "Toggle navigation Home Bank Account List Load By Website Group [OXPLAY] ZEUS138…" at bounding box center [144, 147] width 289 height 294
click at [72, 226] on icon at bounding box center [71, 227] width 4 height 4
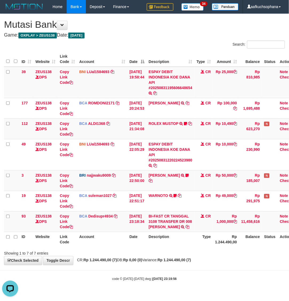
click at [79, 281] on div "code © [DATE]-[DATE] dwg | [DATE] 23:19:56" at bounding box center [144, 278] width 289 height 5
click at [79, 277] on body "Toggle navigation Home Bank Account List Load By Website Group [OXPLAY] ZEUS138…" at bounding box center [144, 147] width 289 height 294
click at [121, 256] on div "Showing 1 to 7 of 7 entries" at bounding box center [144, 251] width 289 height 7
click at [86, 281] on div "code © 2012-2018 dwg | 2025/08/31 23:19:59" at bounding box center [144, 278] width 289 height 5
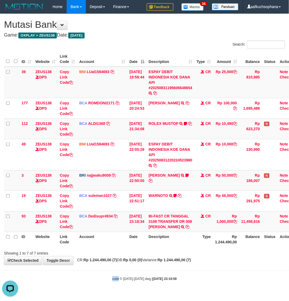
drag, startPoint x: 86, startPoint y: 285, endPoint x: 85, endPoint y: 282, distance: 3.0
click at [86, 281] on div "code © 2012-2018 dwg | 2025/08/31 23:19:59" at bounding box center [144, 278] width 289 height 5
drag, startPoint x: 104, startPoint y: 279, endPoint x: 39, endPoint y: 256, distance: 68.8
click at [103, 278] on body "Toggle navigation Home Bank Account List Load By Website Group [OXPLAY] ZEUS138…" at bounding box center [144, 147] width 289 height 294
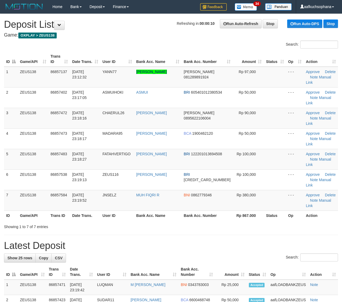
click at [240, 240] on h1 "Latest Deposit" at bounding box center [171, 245] width 334 height 11
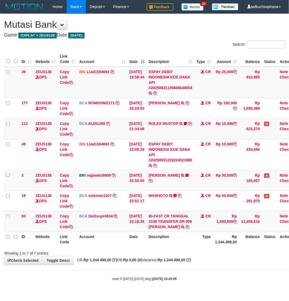
click at [173, 262] on strong "Rp 1.244.490,00 (7)" at bounding box center [173, 260] width 33 height 4
click at [235, 265] on div "**********" at bounding box center [144, 139] width 289 height 251
drag, startPoint x: 214, startPoint y: 263, endPoint x: 205, endPoint y: 261, distance: 8.9
click at [213, 263] on div "**********" at bounding box center [144, 139] width 289 height 251
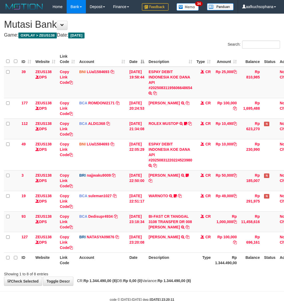
click at [167, 276] on div "Showing 1 to 8 of 8 entries" at bounding box center [142, 272] width 284 height 7
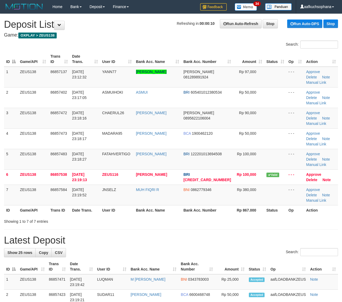
drag, startPoint x: 222, startPoint y: 207, endPoint x: 344, endPoint y: 218, distance: 123.0
click at [223, 235] on h1 "Latest Deposit" at bounding box center [171, 240] width 334 height 11
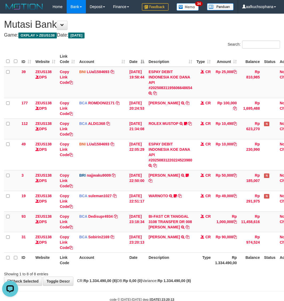
click at [181, 276] on div "Showing 1 to 8 of 8 entries" at bounding box center [142, 272] width 284 height 7
click at [184, 267] on th "Description" at bounding box center [170, 259] width 48 height 15
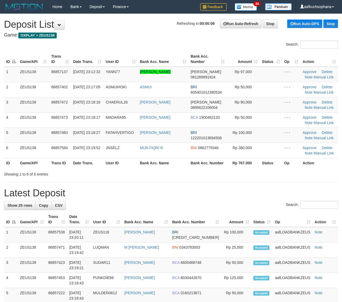
click at [264, 190] on h1 "Latest Deposit" at bounding box center [171, 193] width 334 height 11
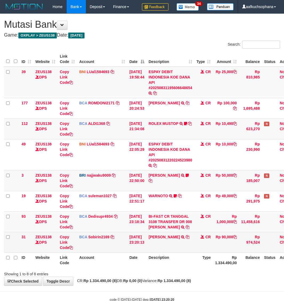
drag, startPoint x: 192, startPoint y: 254, endPoint x: 184, endPoint y: 251, distance: 7.8
click at [189, 252] on td "CHAERUL ANWAR TRSF E-BANKING CR 3108/FTSCY/WS95271 90000.00CHAERUL ANWAR" at bounding box center [170, 242] width 48 height 21
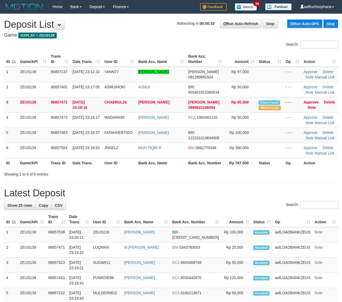
drag, startPoint x: 218, startPoint y: 176, endPoint x: 347, endPoint y: 195, distance: 130.6
click at [218, 176] on div "Showing 1 to 6 of 6 entries" at bounding box center [171, 172] width 342 height 7
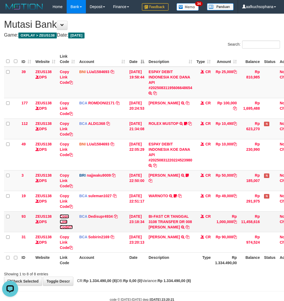
click at [72, 226] on icon at bounding box center [71, 227] width 4 height 4
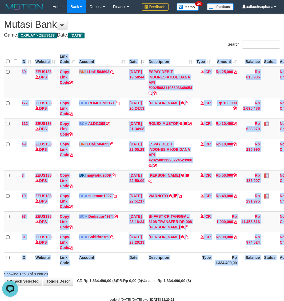
click at [232, 274] on div "Search: ID Website Link Code Account Date Description Type Amount Balance Statu…" at bounding box center [142, 158] width 276 height 236
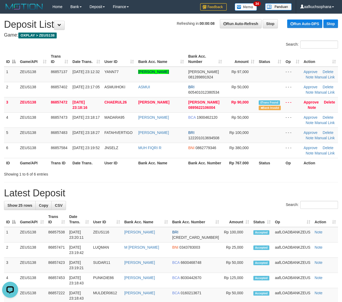
click at [245, 182] on hr at bounding box center [171, 182] width 334 height 0
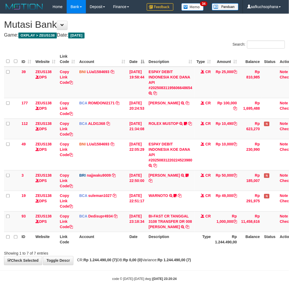
click at [103, 248] on div "ID Website Link Code Account Date Description Type Amount Balance Status Action…" at bounding box center [144, 149] width 289 height 198
click at [171, 262] on span "CR: Rp 1.244.490,00 (7) DB: Rp 0,00 (0) Variance: Rp 1.244.490,00 (7)" at bounding box center [132, 260] width 116 height 4
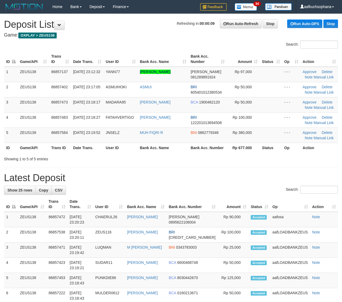
drag, startPoint x: 273, startPoint y: 169, endPoint x: 295, endPoint y: 175, distance: 22.4
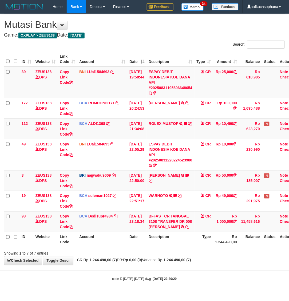
click at [196, 256] on div "Showing 1 to 7 of 7 entries" at bounding box center [144, 251] width 289 height 7
click at [188, 265] on div "**********" at bounding box center [144, 139] width 289 height 251
click at [146, 246] on th "Date" at bounding box center [136, 239] width 19 height 15
click at [161, 247] on th "Description" at bounding box center [170, 239] width 48 height 15
click at [191, 262] on strong "Rp 1.244.490,00 (7)" at bounding box center [173, 260] width 33 height 4
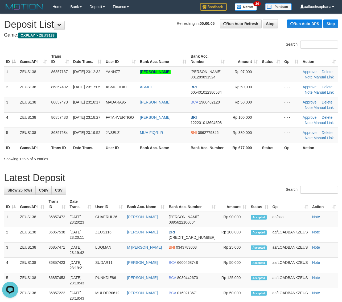
drag, startPoint x: 209, startPoint y: 149, endPoint x: 216, endPoint y: 150, distance: 6.7
click at [209, 149] on th "Bank Acc. Number" at bounding box center [208, 148] width 38 height 10
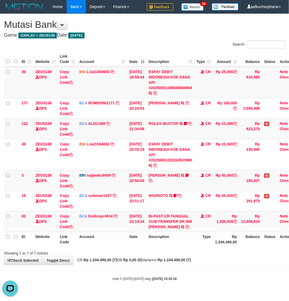
click at [76, 274] on body "Toggle navigation Home Bank Account List Load By Website Group [OXPLAY] ZEUS138…" at bounding box center [144, 147] width 289 height 294
drag, startPoint x: 98, startPoint y: 265, endPoint x: 109, endPoint y: 262, distance: 11.9
click at [98, 262] on strong "Rp 1.244.490,00 (7)" at bounding box center [99, 260] width 33 height 4
click at [143, 247] on th "Date" at bounding box center [136, 239] width 19 height 15
click at [109, 241] on th "Account" at bounding box center [102, 239] width 50 height 15
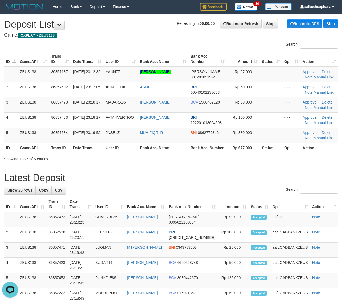
drag, startPoint x: 253, startPoint y: 173, endPoint x: 347, endPoint y: 195, distance: 96.6
click at [252, 173] on h1 "Latest Deposit" at bounding box center [171, 177] width 334 height 11
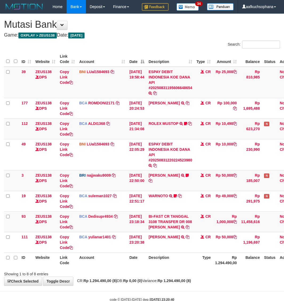
scroll to position [20, 0]
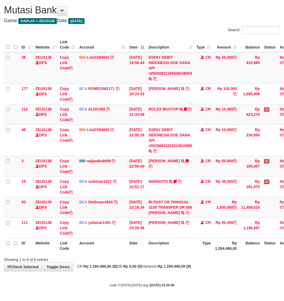
click at [111, 276] on body "Toggle navigation Home Bank Account List Load By Website Group [OXPLAY] ZEUS138…" at bounding box center [142, 143] width 284 height 315
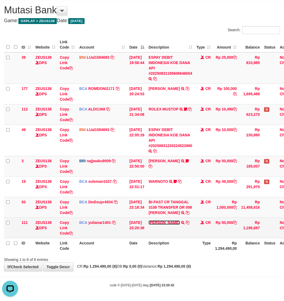
click at [170, 220] on link "[PERSON_NAME]" at bounding box center [163, 222] width 31 height 4
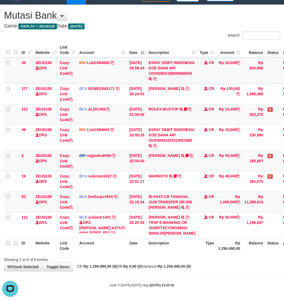
drag, startPoint x: 167, startPoint y: 274, endPoint x: 131, endPoint y: 257, distance: 39.9
click at [167, 271] on div "**********" at bounding box center [142, 138] width 284 height 266
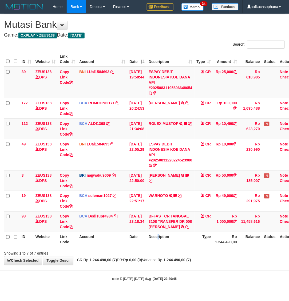
click at [162, 247] on th "Description" at bounding box center [170, 239] width 48 height 15
click at [196, 245] on tr "ID Website Link Code Account Date Description Type Rp 1.244.490,00 Balance Stat…" at bounding box center [151, 239] width 295 height 15
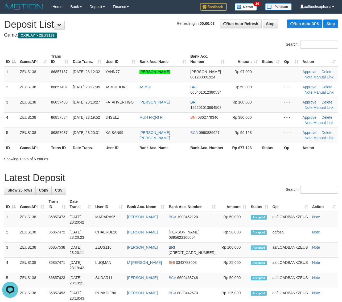
drag, startPoint x: 209, startPoint y: 173, endPoint x: 222, endPoint y: 175, distance: 12.6
click at [209, 173] on h1 "Latest Deposit" at bounding box center [171, 177] width 334 height 11
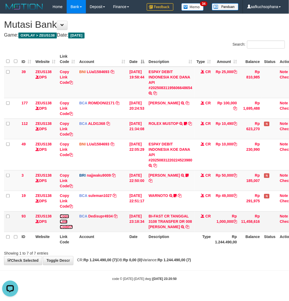
click at [72, 226] on icon at bounding box center [71, 227] width 4 height 4
click at [229, 265] on div "**********" at bounding box center [144, 139] width 289 height 251
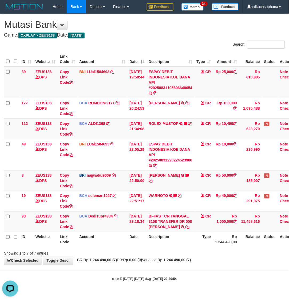
drag, startPoint x: 187, startPoint y: 280, endPoint x: 184, endPoint y: 279, distance: 2.7
click at [186, 280] on body "Toggle navigation Home Bank Account List Load By Website Group [OXPLAY] ZEUS138…" at bounding box center [144, 147] width 289 height 294
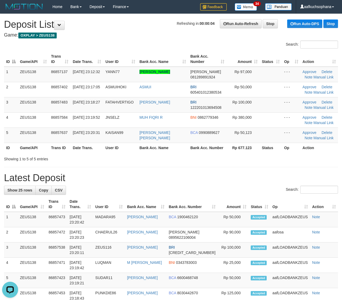
drag, startPoint x: 268, startPoint y: 170, endPoint x: 344, endPoint y: 192, distance: 79.4
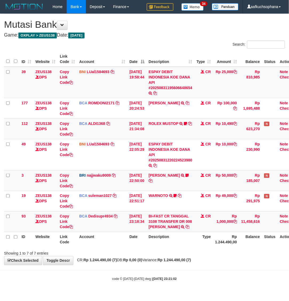
click at [216, 265] on div "**********" at bounding box center [144, 139] width 289 height 251
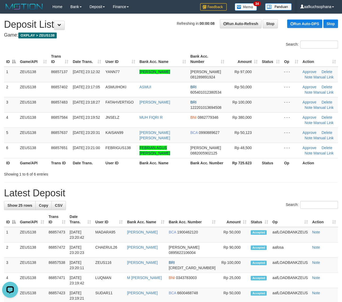
drag, startPoint x: 222, startPoint y: 177, endPoint x: 280, endPoint y: 186, distance: 58.0
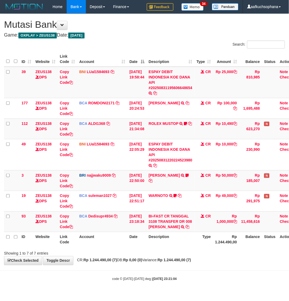
drag, startPoint x: 159, startPoint y: 266, endPoint x: 173, endPoint y: 262, distance: 13.8
click at [163, 262] on span "CR: Rp 1.244.490,00 (7) DB: Rp 0,00 (0) Variance: Rp 1.244.490,00 (7)" at bounding box center [132, 260] width 116 height 4
drag, startPoint x: 181, startPoint y: 261, endPoint x: 170, endPoint y: 258, distance: 11.9
click at [174, 256] on div "Showing 1 to 7 of 7 entries" at bounding box center [144, 251] width 289 height 7
click at [194, 247] on th "Description" at bounding box center [170, 239] width 48 height 15
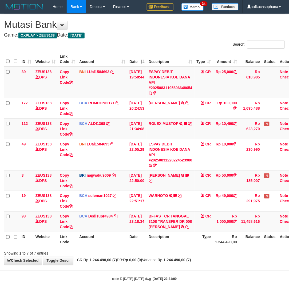
drag, startPoint x: 214, startPoint y: 261, endPoint x: 210, endPoint y: 261, distance: 4.8
click at [214, 256] on div "Showing 1 to 7 of 7 entries" at bounding box center [144, 251] width 289 height 7
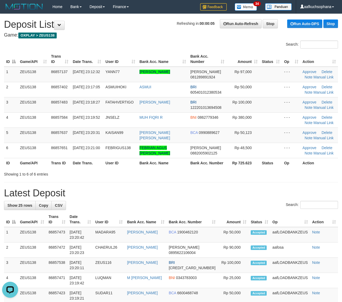
drag, startPoint x: 254, startPoint y: 194, endPoint x: 266, endPoint y: 191, distance: 12.6
click at [254, 193] on h1 "Latest Deposit" at bounding box center [171, 193] width 334 height 11
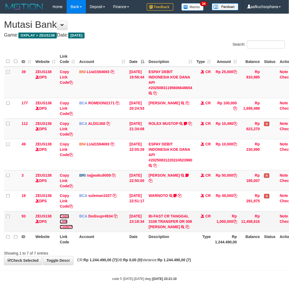
click at [72, 225] on icon at bounding box center [71, 227] width 4 height 4
click at [181, 262] on div "**********" at bounding box center [144, 139] width 289 height 251
click at [169, 276] on body "Toggle navigation Home Bank Account List Load By Website Group [OXPLAY] ZEUS138…" at bounding box center [144, 147] width 289 height 294
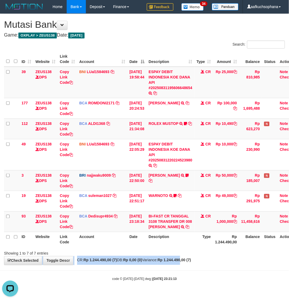
click at [195, 264] on div "**********" at bounding box center [144, 139] width 289 height 251
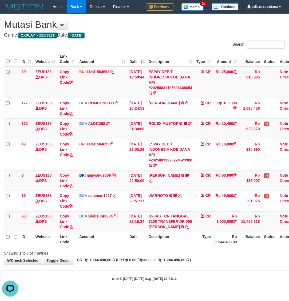
click at [233, 265] on div "**********" at bounding box center [144, 139] width 289 height 251
click at [199, 277] on body "Toggle navigation Home Bank Account List Load By Website Group [OXPLAY] ZEUS138…" at bounding box center [144, 147] width 289 height 294
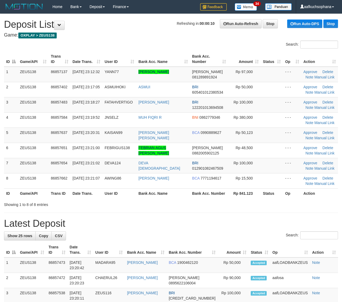
scroll to position [34, 0]
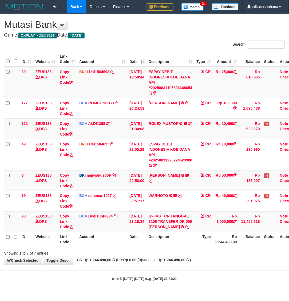
click at [192, 261] on div "**********" at bounding box center [144, 139] width 289 height 251
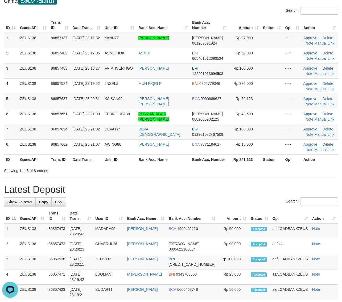
drag, startPoint x: 270, startPoint y: 185, endPoint x: 347, endPoint y: 195, distance: 77.1
click at [271, 185] on h1 "Latest Deposit" at bounding box center [171, 189] width 334 height 11
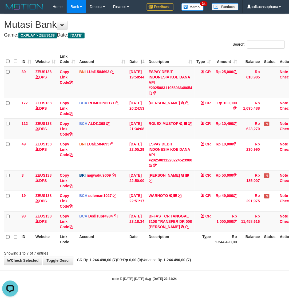
drag, startPoint x: 223, startPoint y: 266, endPoint x: 135, endPoint y: 246, distance: 90.0
click at [223, 265] on div "**********" at bounding box center [144, 139] width 289 height 251
click at [191, 265] on div "**********" at bounding box center [144, 139] width 289 height 251
drag, startPoint x: 255, startPoint y: 267, endPoint x: 240, endPoint y: 266, distance: 14.9
click at [240, 265] on div "**********" at bounding box center [144, 139] width 289 height 251
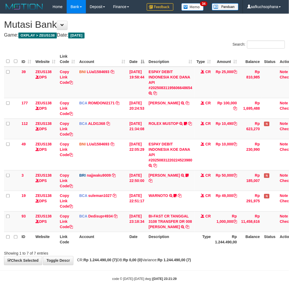
click at [238, 265] on div "**********" at bounding box center [144, 139] width 289 height 251
click at [237, 265] on div "**********" at bounding box center [144, 139] width 289 height 251
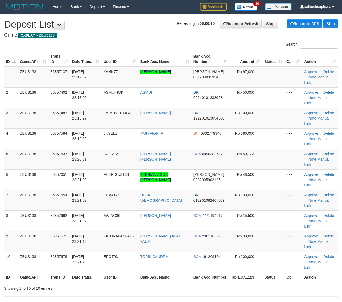
scroll to position [34, 0]
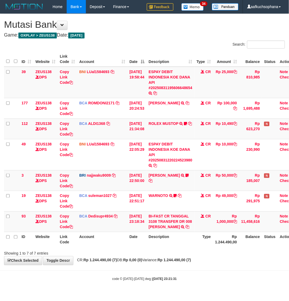
click at [222, 256] on div "Showing 1 to 7 of 7 entries" at bounding box center [144, 251] width 289 height 7
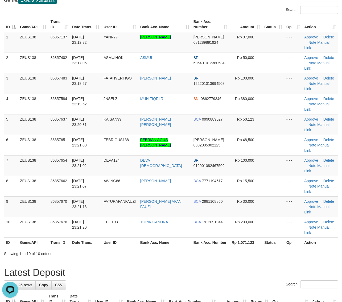
click at [241, 237] on th "Rp 1.071.123" at bounding box center [245, 242] width 33 height 10
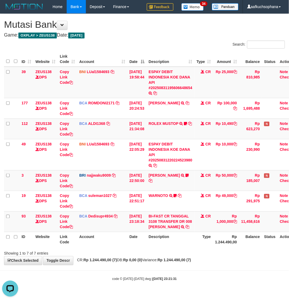
click at [191, 262] on strong "Rp 1.244.490,00 (7)" at bounding box center [173, 260] width 33 height 4
click at [72, 226] on icon at bounding box center [71, 227] width 4 height 4
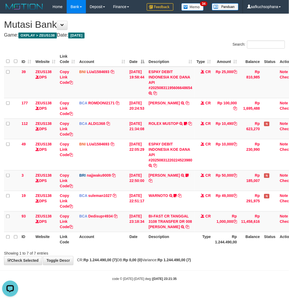
click at [173, 263] on div "**********" at bounding box center [144, 139] width 289 height 251
click at [123, 265] on div "**********" at bounding box center [144, 139] width 289 height 251
click at [123, 262] on span "CR: Rp 1.244.490,00 (7) DB: Rp 0,00 (0) Variance: Rp 1.244.490,00 (7)" at bounding box center [132, 260] width 116 height 4
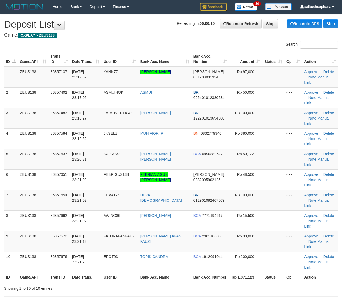
scroll to position [35, 0]
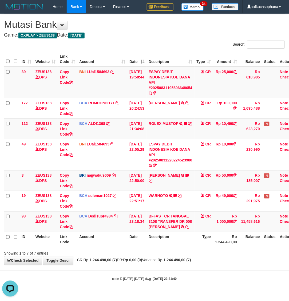
drag, startPoint x: 206, startPoint y: 272, endPoint x: 0, endPoint y: 236, distance: 209.1
click at [204, 272] on body "Toggle navigation Home Bank Account List Load By Website Group [OXPLAY] ZEUS138…" at bounding box center [144, 147] width 289 height 294
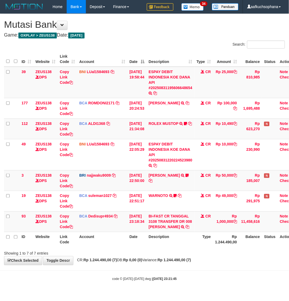
click at [228, 265] on div "**********" at bounding box center [144, 139] width 289 height 251
click at [72, 226] on icon at bounding box center [71, 227] width 4 height 4
drag, startPoint x: 72, startPoint y: 226, endPoint x: 43, endPoint y: 228, distance: 29.4
click at [71, 226] on icon at bounding box center [71, 227] width 4 height 4
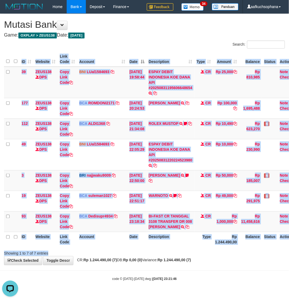
drag, startPoint x: 158, startPoint y: 254, endPoint x: 28, endPoint y: 240, distance: 130.5
click at [155, 254] on div "Search: ID Website Link Code Account Date Description Type Amount Balance Statu…" at bounding box center [144, 147] width 281 height 215
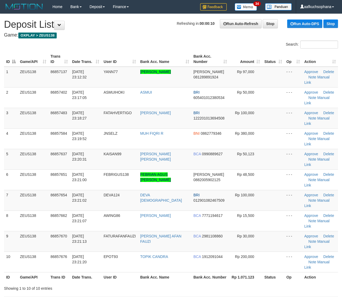
scroll to position [35, 0]
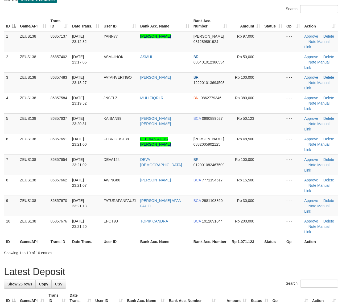
click at [200, 248] on div "Showing 1 to 10 of 10 entries" at bounding box center [171, 251] width 342 height 7
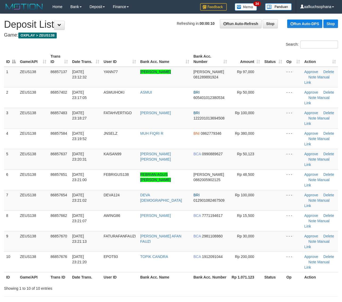
scroll to position [36, 0]
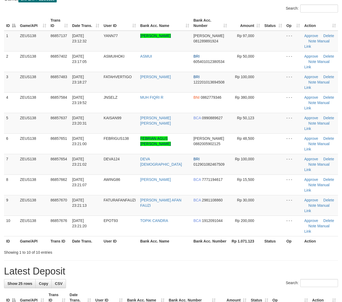
click at [268, 266] on h1 "Latest Deposit" at bounding box center [171, 271] width 334 height 11
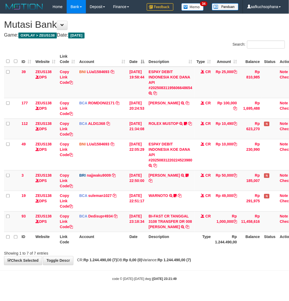
click at [142, 262] on strong "Rp 0,00 (0)" at bounding box center [132, 260] width 19 height 4
click at [153, 265] on div "**********" at bounding box center [144, 139] width 289 height 251
drag, startPoint x: 149, startPoint y: 267, endPoint x: 152, endPoint y: 258, distance: 10.0
click at [142, 262] on strong "Rp 0,00 (0)" at bounding box center [132, 260] width 19 height 4
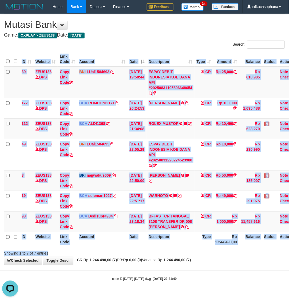
click at [199, 256] on div "Search: ID Website Link Code Account Date Description Type Amount Balance Statu…" at bounding box center [144, 147] width 281 height 215
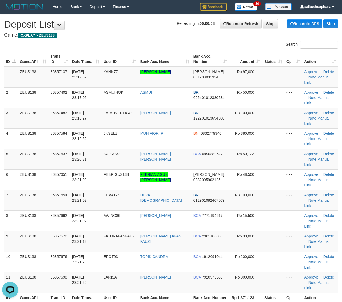
drag, startPoint x: 227, startPoint y: 256, endPoint x: 345, endPoint y: 254, distance: 118.3
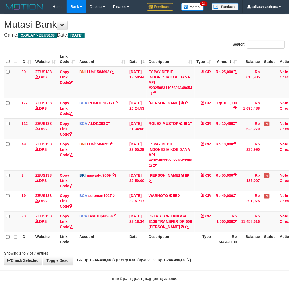
click at [182, 265] on div "**********" at bounding box center [144, 139] width 289 height 251
click at [160, 262] on div "**********" at bounding box center [144, 139] width 289 height 251
click at [186, 275] on body "Toggle navigation Home Bank Account List Load By Website Group [OXPLAY] ZEUS138…" at bounding box center [144, 147] width 289 height 294
click at [186, 274] on body "Toggle navigation Home Bank Account List Load By Website Group [OXPLAY] ZEUS138…" at bounding box center [144, 147] width 289 height 294
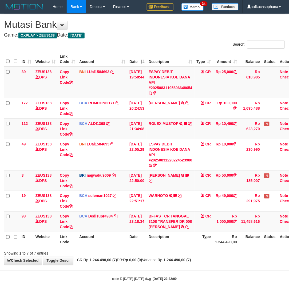
click at [192, 272] on body "Toggle navigation Home Bank Account List Load By Website Group [OXPLAY] ZEUS138…" at bounding box center [144, 147] width 289 height 294
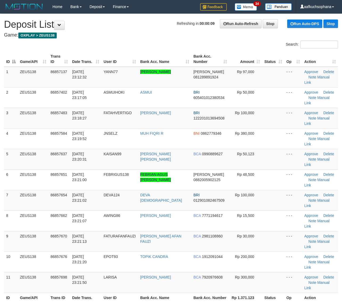
drag, startPoint x: 228, startPoint y: 269, endPoint x: 269, endPoint y: 260, distance: 41.9
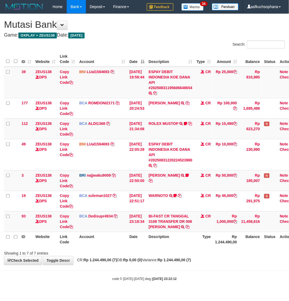
click at [173, 278] on body "Toggle navigation Home Bank Account List Load By Website Group [OXPLAY] ZEUS138…" at bounding box center [144, 147] width 289 height 294
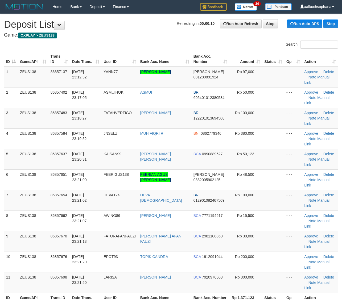
drag, startPoint x: 241, startPoint y: 253, endPoint x: 286, endPoint y: 251, distance: 44.5
click at [241, 301] on div "Showing 1 to 11 of 11 entries" at bounding box center [171, 307] width 342 height 7
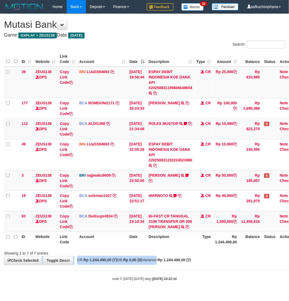
click at [161, 261] on div "**********" at bounding box center [144, 139] width 289 height 251
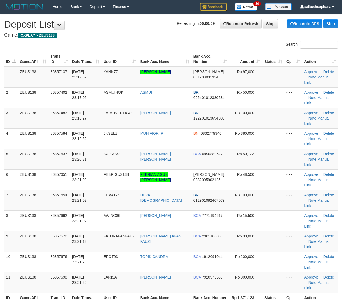
drag, startPoint x: 290, startPoint y: 264, endPoint x: 340, endPoint y: 262, distance: 50.7
drag, startPoint x: 269, startPoint y: 261, endPoint x: 310, endPoint y: 256, distance: 40.8
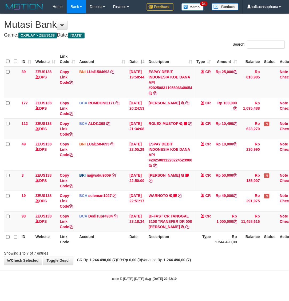
click at [222, 271] on body "Toggle navigation Home Bank Account List Load By Website Group [OXPLAY] ZEUS138…" at bounding box center [144, 147] width 289 height 294
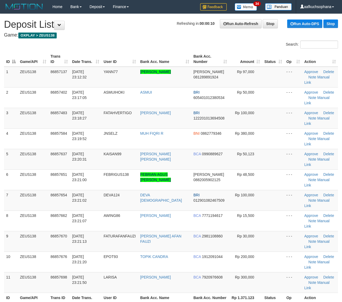
drag, startPoint x: 239, startPoint y: 263, endPoint x: 282, endPoint y: 260, distance: 43.5
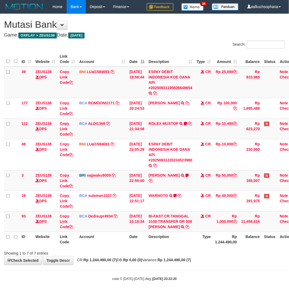
drag, startPoint x: 0, startPoint y: 0, endPoint x: 179, endPoint y: 286, distance: 337.8
click at [179, 281] on div "code © 2012-2018 dwg | 2025/08/31 23:22:20" at bounding box center [144, 278] width 289 height 5
click at [107, 288] on body "Toggle navigation Home Bank Account List Load By Website Group [OXPLAY] ZEUS138…" at bounding box center [144, 147] width 289 height 294
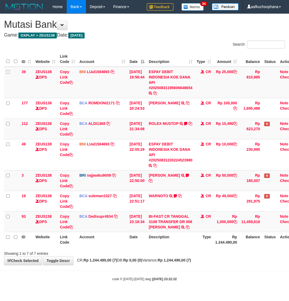
click at [202, 289] on body "Toggle navigation Home Bank Account List Load By Website Group [OXPLAY] ZEUS138…" at bounding box center [144, 147] width 289 height 294
click at [200, 287] on body "Toggle navigation Home Bank Account List Load By Website Group [OXPLAY] ZEUS138…" at bounding box center [144, 147] width 289 height 294
click at [194, 275] on body "Toggle navigation Home Bank Account List Load By Website Group [OXPLAY] ZEUS138…" at bounding box center [144, 147] width 289 height 294
drag, startPoint x: 151, startPoint y: 267, endPoint x: 120, endPoint y: 261, distance: 31.4
click at [151, 262] on span "CR: Rp 1.244.490,00 (7) DB: Rp 0,00 (0) Variance: Rp 1.244.490,00 (7)" at bounding box center [132, 260] width 116 height 4
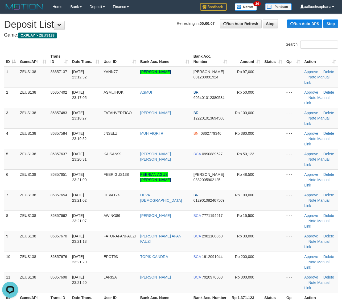
drag, startPoint x: 226, startPoint y: 244, endPoint x: 315, endPoint y: 239, distance: 89.4
click at [229, 244] on div "ID Game/API Trans ID Date Trans. User ID Bank Acc. Name Bank Acc. Number Amount…" at bounding box center [171, 177] width 342 height 254
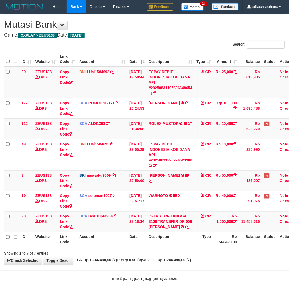
click at [212, 256] on div "Showing 1 to 7 of 7 entries" at bounding box center [144, 251] width 289 height 7
click at [208, 256] on div "Showing 1 to 7 of 7 entries" at bounding box center [144, 251] width 289 height 7
click at [72, 227] on icon at bounding box center [71, 227] width 4 height 4
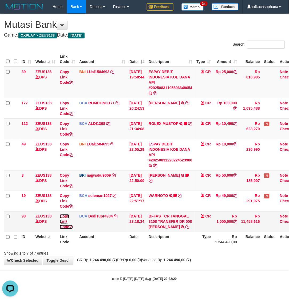
click at [72, 227] on icon at bounding box center [71, 227] width 4 height 4
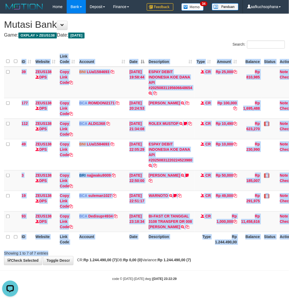
click at [205, 254] on div "Search: ID Website Link Code Account Date Description Type Amount Balance Statu…" at bounding box center [144, 147] width 281 height 215
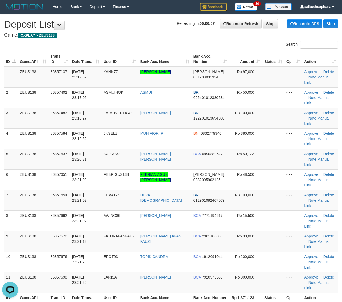
drag, startPoint x: 260, startPoint y: 266, endPoint x: 347, endPoint y: 266, distance: 86.3
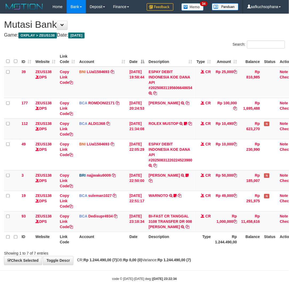
click at [230, 281] on div "code © 2012-2018 dwg | 2025/08/31 23:22:34" at bounding box center [144, 278] width 289 height 5
drag, startPoint x: 180, startPoint y: 274, endPoint x: 176, endPoint y: 274, distance: 4.0
click at [176, 274] on body "Toggle navigation Home Bank Account List Load By Website Group [OXPLAY] ZEUS138…" at bounding box center [144, 147] width 289 height 294
drag, startPoint x: 179, startPoint y: 268, endPoint x: 2, endPoint y: 243, distance: 178.4
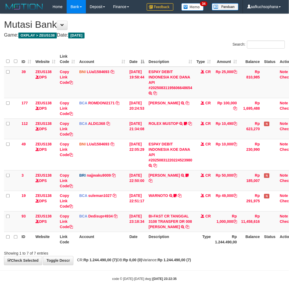
click at [176, 265] on div "**********" at bounding box center [144, 139] width 289 height 251
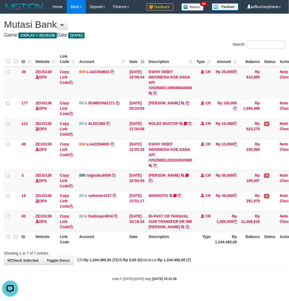
drag, startPoint x: 109, startPoint y: 273, endPoint x: 0, endPoint y: 258, distance: 110.2
click at [109, 272] on body "Toggle navigation Home Bank Account List Load By Website Group [OXPLAY] ZEUS138…" at bounding box center [144, 147] width 289 height 294
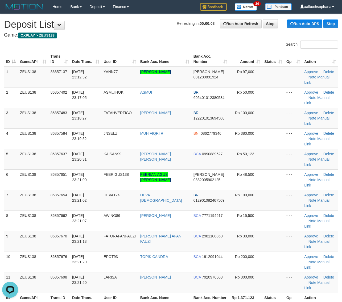
drag, startPoint x: 225, startPoint y: 265, endPoint x: 266, endPoint y: 261, distance: 40.7
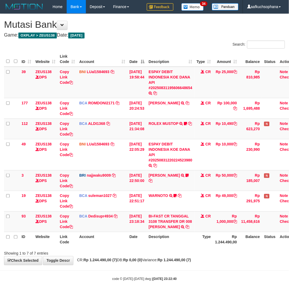
click at [186, 276] on body "Toggle navigation Home Bank Account List Load By Website Group [OXPLAY] ZEUS138…" at bounding box center [144, 147] width 289 height 294
drag, startPoint x: 184, startPoint y: 275, endPoint x: 23, endPoint y: 258, distance: 161.5
click at [184, 275] on body "Toggle navigation Home Bank Account List Load By Website Group [OXPLAY] ZEUS138…" at bounding box center [144, 147] width 289 height 294
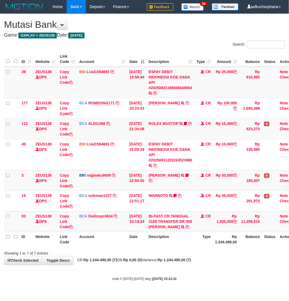
click at [135, 271] on body "Toggle navigation Home Bank Account List Load By Website Group [OXPLAY] ZEUS138…" at bounding box center [144, 147] width 289 height 294
click at [237, 263] on div "**********" at bounding box center [144, 139] width 289 height 251
click at [220, 264] on div "**********" at bounding box center [144, 139] width 289 height 251
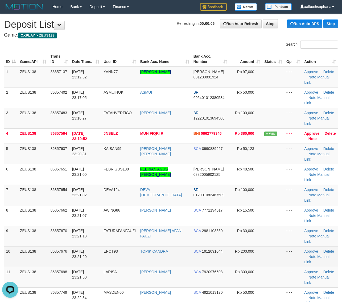
click at [264, 246] on td at bounding box center [273, 256] width 22 height 21
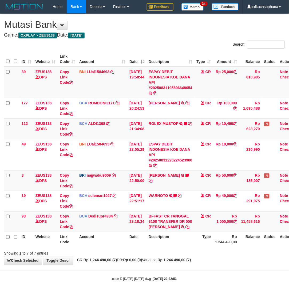
click at [156, 281] on body "Toggle navigation Home Bank Account List Load By Website Group [OXPLAY] ZEUS138…" at bounding box center [144, 147] width 289 height 294
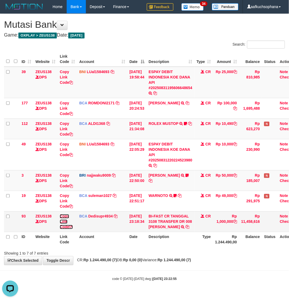
click at [72, 226] on icon at bounding box center [71, 227] width 4 height 4
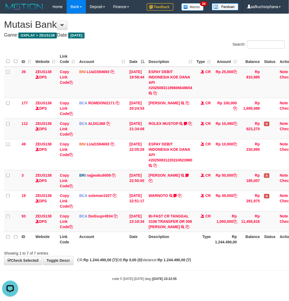
click at [214, 264] on div "**********" at bounding box center [144, 139] width 289 height 251
click at [220, 269] on body "Toggle navigation Home Bank Account List Load By Website Group [OXPLAY] ZEUS138…" at bounding box center [144, 147] width 289 height 294
click at [192, 256] on div "Showing 1 to 7 of 7 entries" at bounding box center [144, 251] width 289 height 7
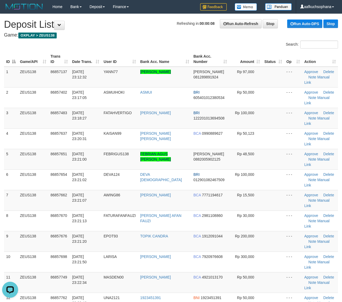
drag, startPoint x: 203, startPoint y: 259, endPoint x: 295, endPoint y: 259, distance: 91.4
click at [205, 259] on div "ID Game/API Trans ID Date Trans. User ID Bank Acc. Name Bank Acc. Number Amount…" at bounding box center [171, 187] width 342 height 274
drag, startPoint x: 280, startPoint y: 264, endPoint x: 286, endPoint y: 261, distance: 7.0
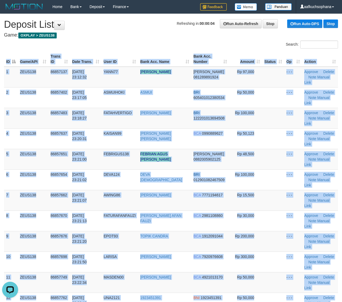
click at [265, 262] on div "Search: ID Game/API Trans ID Date Trans. User ID Bank Acc. Name Bank Acc. Numbe…" at bounding box center [171, 185] width 334 height 291
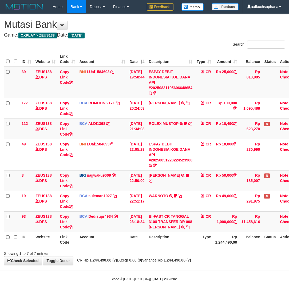
click at [209, 272] on body "Toggle navigation Home Bank Account List Load By Website Group [OXPLAY] ZEUS138…" at bounding box center [144, 147] width 289 height 294
click at [186, 256] on div "Showing 1 to 7 of 7 entries" at bounding box center [144, 251] width 289 height 7
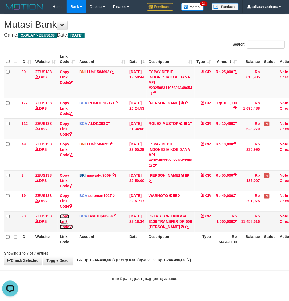
click at [72, 226] on icon at bounding box center [71, 227] width 4 height 4
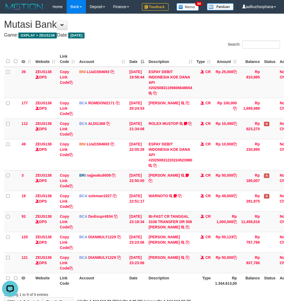
click at [225, 284] on th "Rp 1.344.613,00" at bounding box center [226, 280] width 26 height 15
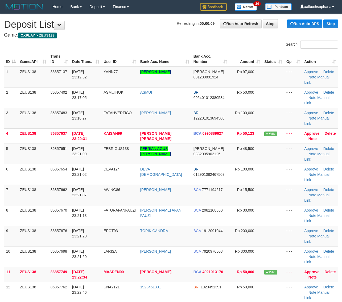
drag, startPoint x: 282, startPoint y: 268, endPoint x: 331, endPoint y: 261, distance: 48.9
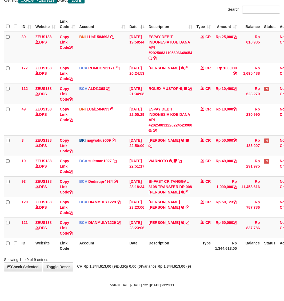
scroll to position [40, 0]
drag, startPoint x: 205, startPoint y: 276, endPoint x: 201, endPoint y: 275, distance: 4.1
click at [204, 276] on hr at bounding box center [142, 276] width 284 height 0
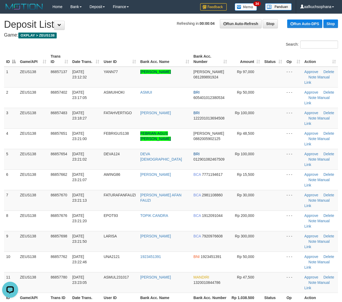
drag, startPoint x: 171, startPoint y: 259, endPoint x: 175, endPoint y: 258, distance: 3.9
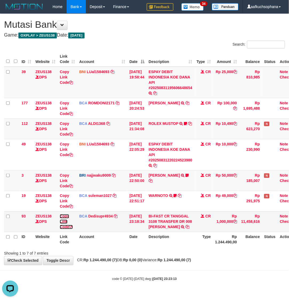
click at [72, 225] on icon at bounding box center [71, 227] width 4 height 4
click at [71, 225] on icon at bounding box center [71, 227] width 4 height 4
click at [144, 271] on body "Toggle navigation Home Bank Account List Load By Website Group [OXPLAY] ZEUS138…" at bounding box center [144, 147] width 289 height 294
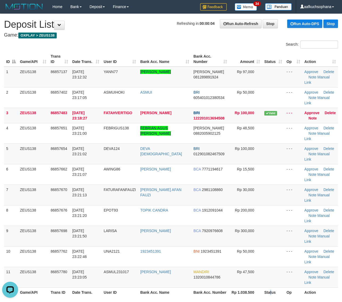
click at [269, 287] on th "Status" at bounding box center [273, 292] width 22 height 10
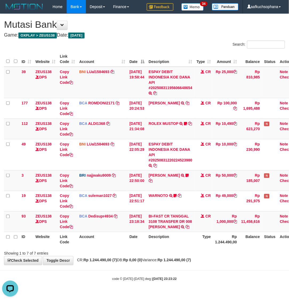
click at [231, 270] on hr at bounding box center [144, 270] width 289 height 0
click at [230, 276] on body "Toggle navigation Home Bank Account List Load By Website Group [OXPLAY] ZEUS138…" at bounding box center [144, 147] width 289 height 294
click at [211, 265] on div "**********" at bounding box center [144, 139] width 289 height 251
click at [106, 265] on div "**********" at bounding box center [144, 139] width 289 height 251
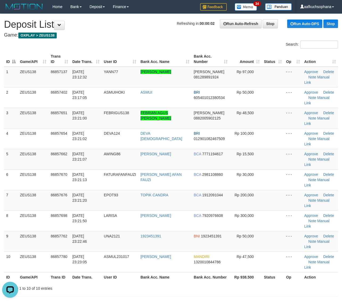
click at [236, 272] on th "Rp 938.500" at bounding box center [246, 277] width 32 height 10
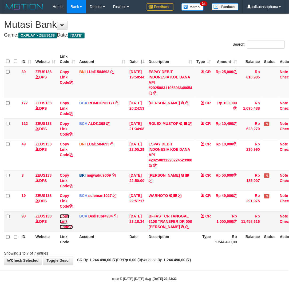
click at [71, 226] on icon at bounding box center [71, 227] width 4 height 4
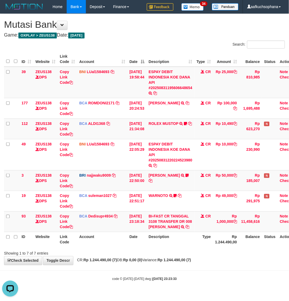
click at [164, 265] on div "**********" at bounding box center [144, 139] width 289 height 251
click at [196, 272] on body "Toggle navigation Home Bank Account List Load By Website Group [OXPLAY] ZEUS138…" at bounding box center [144, 147] width 289 height 294
click at [75, 281] on div "code © 2012-2018 dwg | 2025/08/31 23:23:38" at bounding box center [144, 278] width 289 height 5
click at [74, 281] on div "code © 2012-2018 dwg | 2025/08/31 23:23:38" at bounding box center [144, 278] width 289 height 5
click at [73, 281] on body "Toggle navigation Home Bank Account List Load By Website Group [OXPLAY] ZEUS138…" at bounding box center [144, 147] width 289 height 294
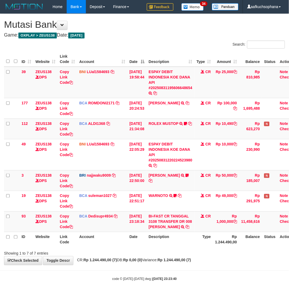
click at [73, 272] on body "Toggle navigation Home Bank Account List Load By Website Group [OXPLAY] ZEUS138…" at bounding box center [144, 147] width 289 height 294
click at [83, 278] on body "Toggle navigation Home Bank Account List Load By Website Group [OXPLAY] ZEUS138…" at bounding box center [144, 147] width 289 height 294
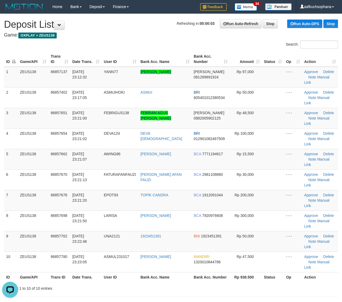
drag, startPoint x: 283, startPoint y: 242, endPoint x: 347, endPoint y: 241, distance: 63.4
